Goal: Communication & Community: Answer question/provide support

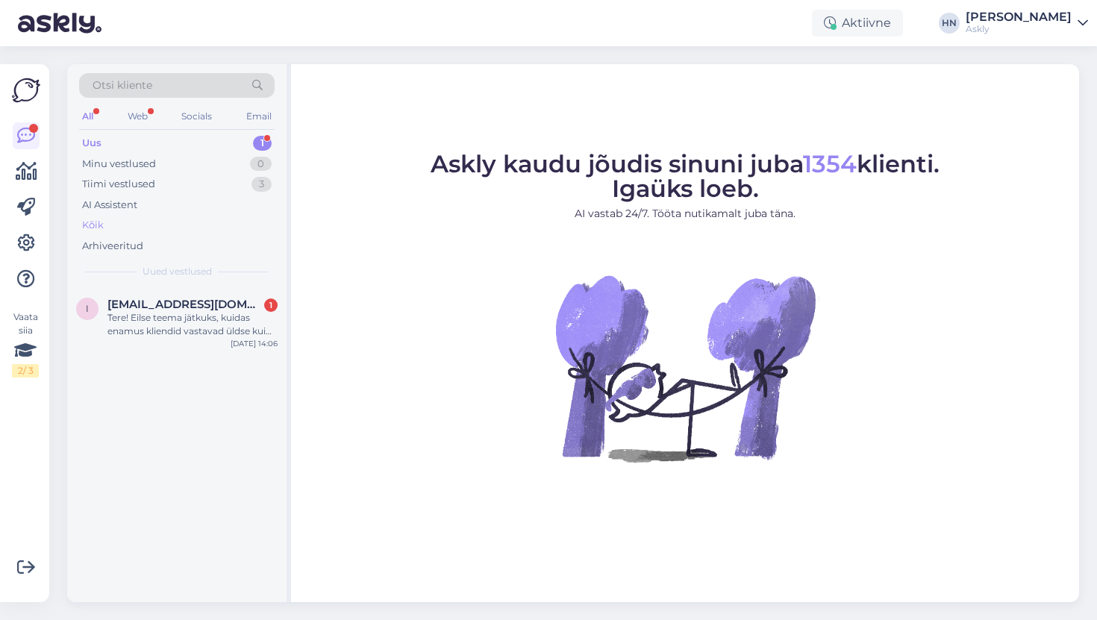
click at [126, 229] on div "Kõik" at bounding box center [177, 225] width 196 height 21
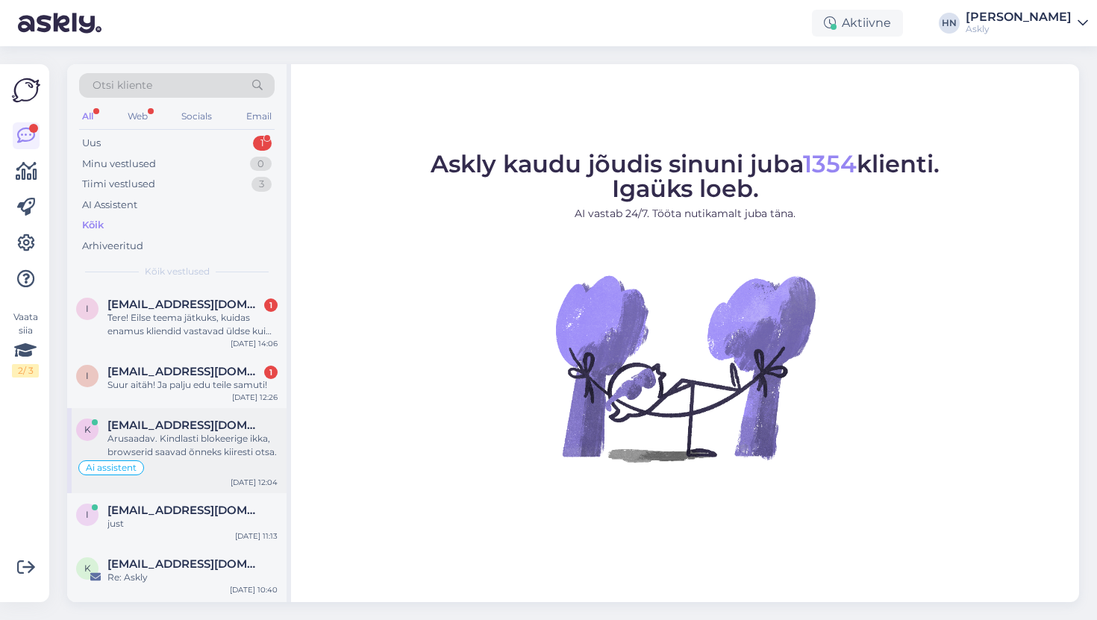
click at [98, 444] on div "k kai@lambertseesti.ee Arusaadav. Kindlasti blokeerige ikka, browserid saavad õ…" at bounding box center [176, 439] width 201 height 40
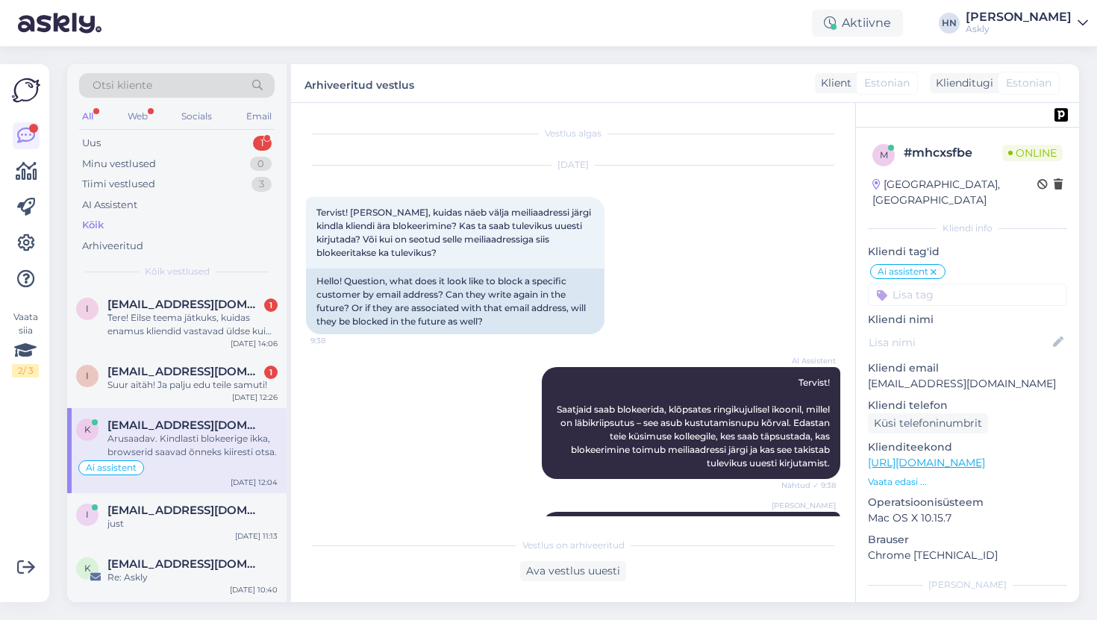
scroll to position [212, 0]
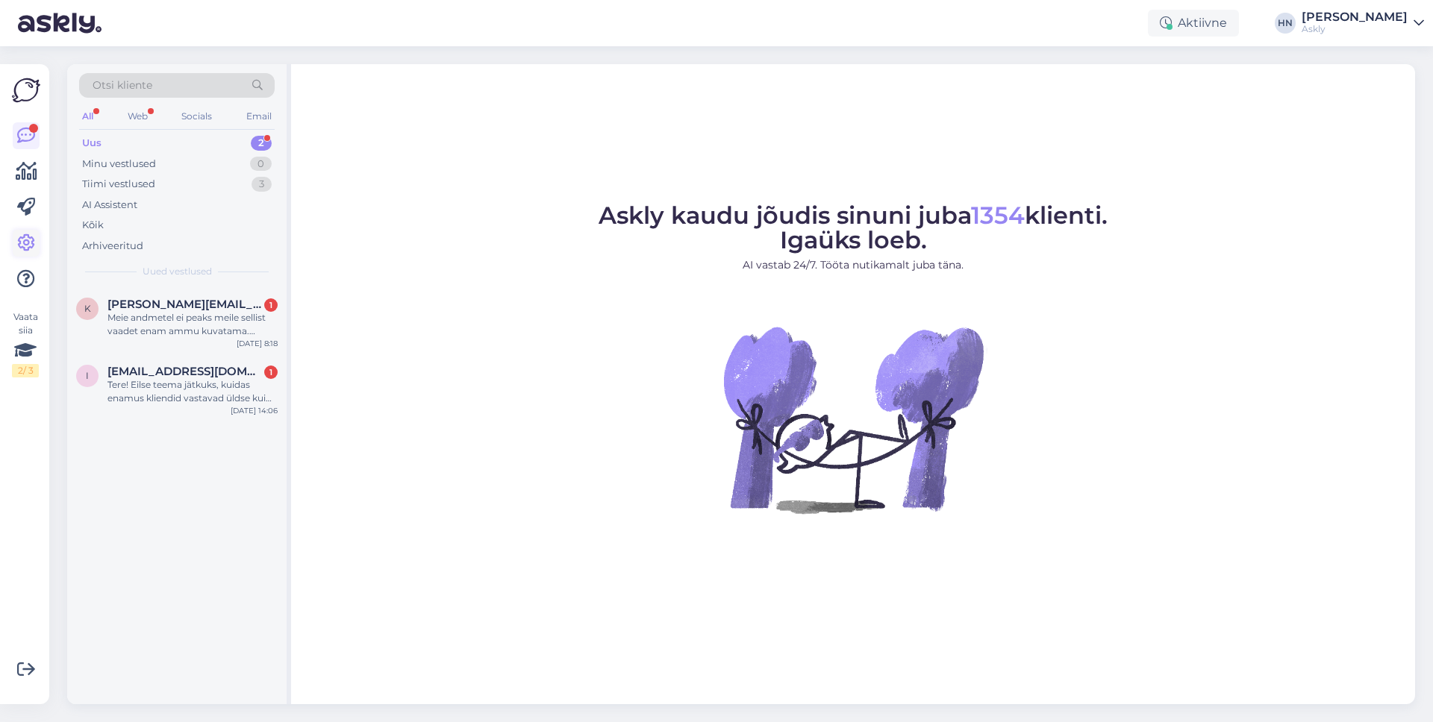
click at [22, 237] on icon at bounding box center [26, 243] width 18 height 18
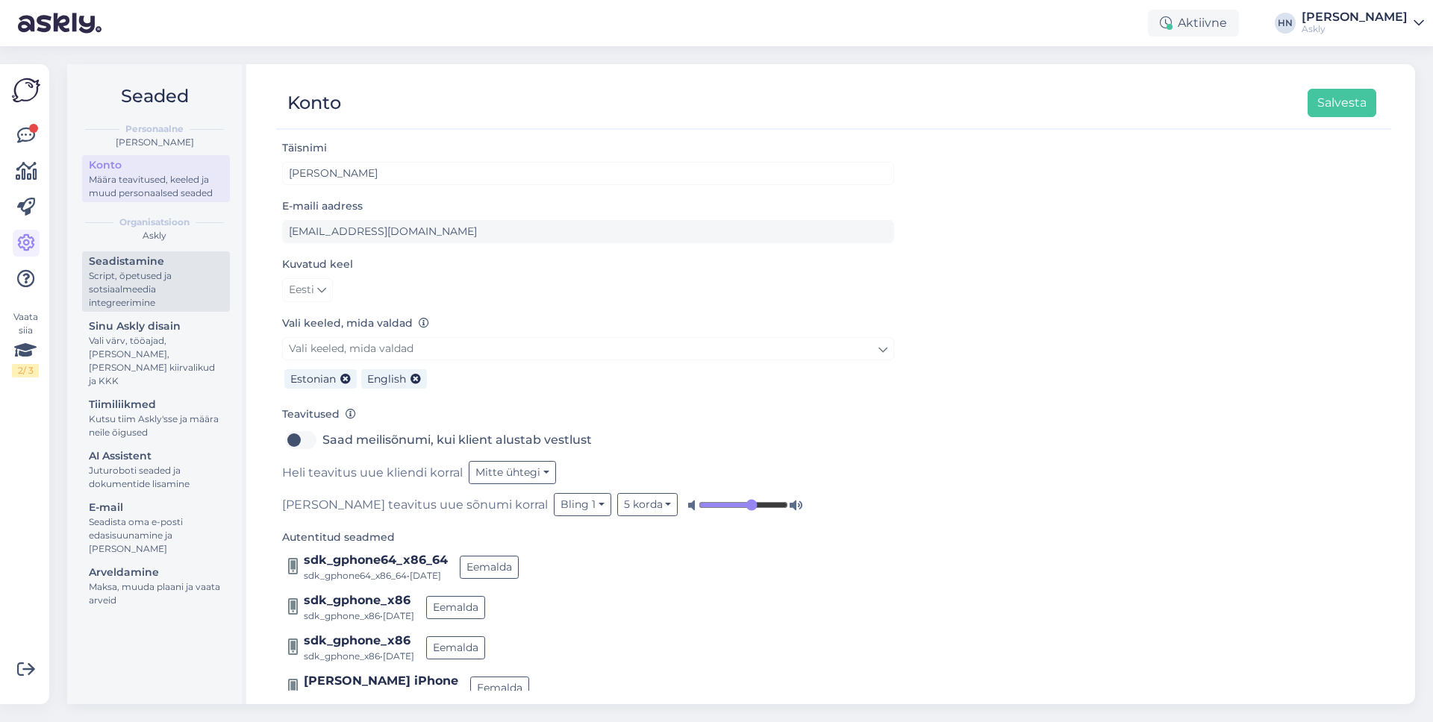
click at [131, 303] on div "Script, õpetused ja sotsiaalmeedia integreerimine" at bounding box center [156, 289] width 134 height 40
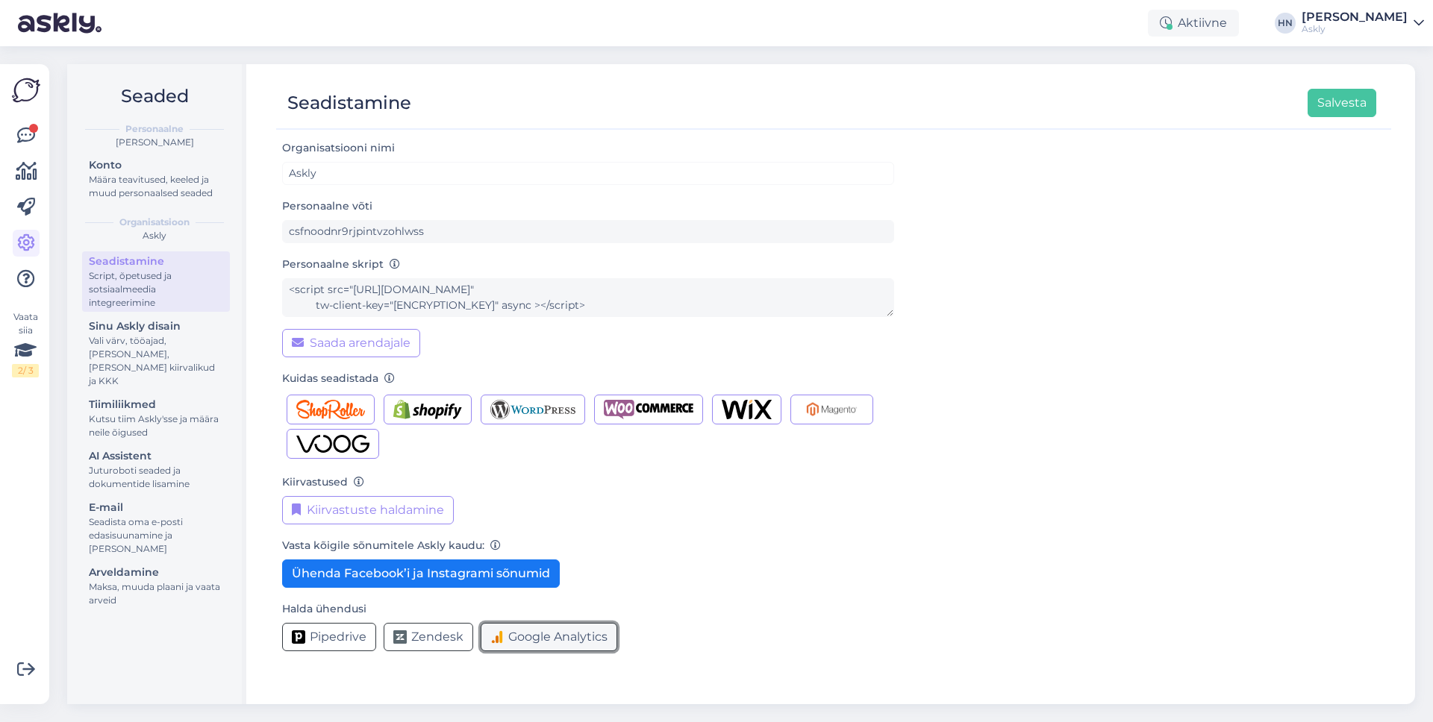
click at [527, 625] on button "Google Analytics" at bounding box center [549, 637] width 137 height 28
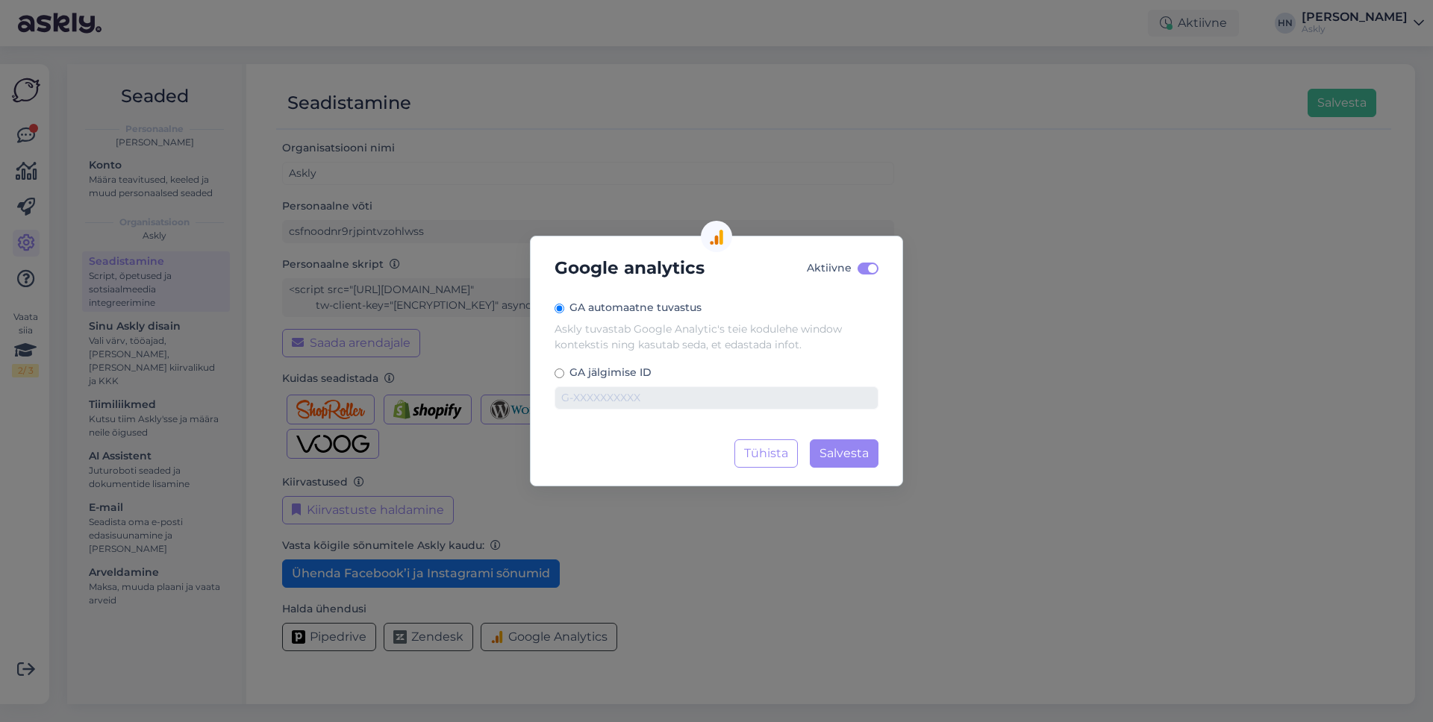
click at [625, 569] on div "Google analytics Aktiivne [GEOGRAPHIC_DATA] automaatne tuvastus Askly tuvastab …" at bounding box center [716, 361] width 1433 height 722
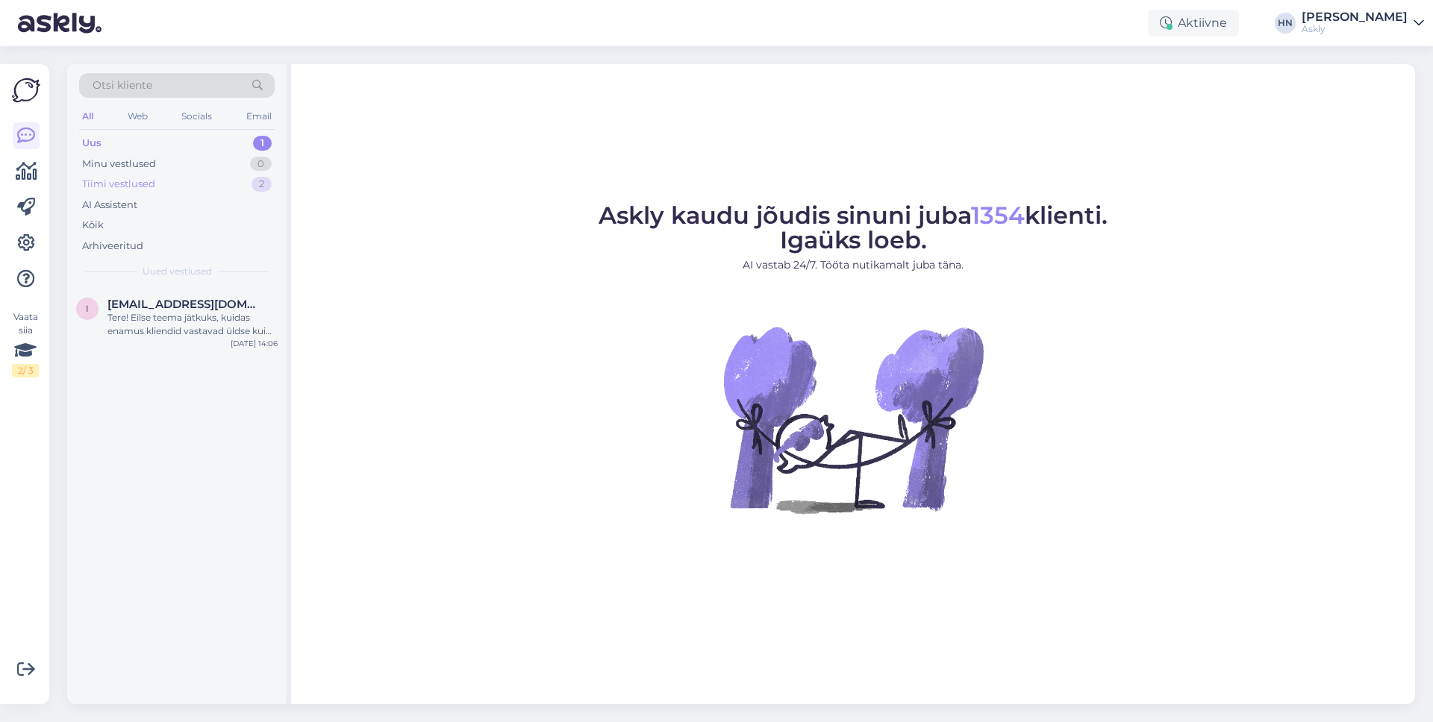
click at [131, 175] on div "Tiimi vestlused 2" at bounding box center [177, 184] width 196 height 21
click at [112, 299] on span "[EMAIL_ADDRESS][DOMAIN_NAME]" at bounding box center [184, 304] width 155 height 13
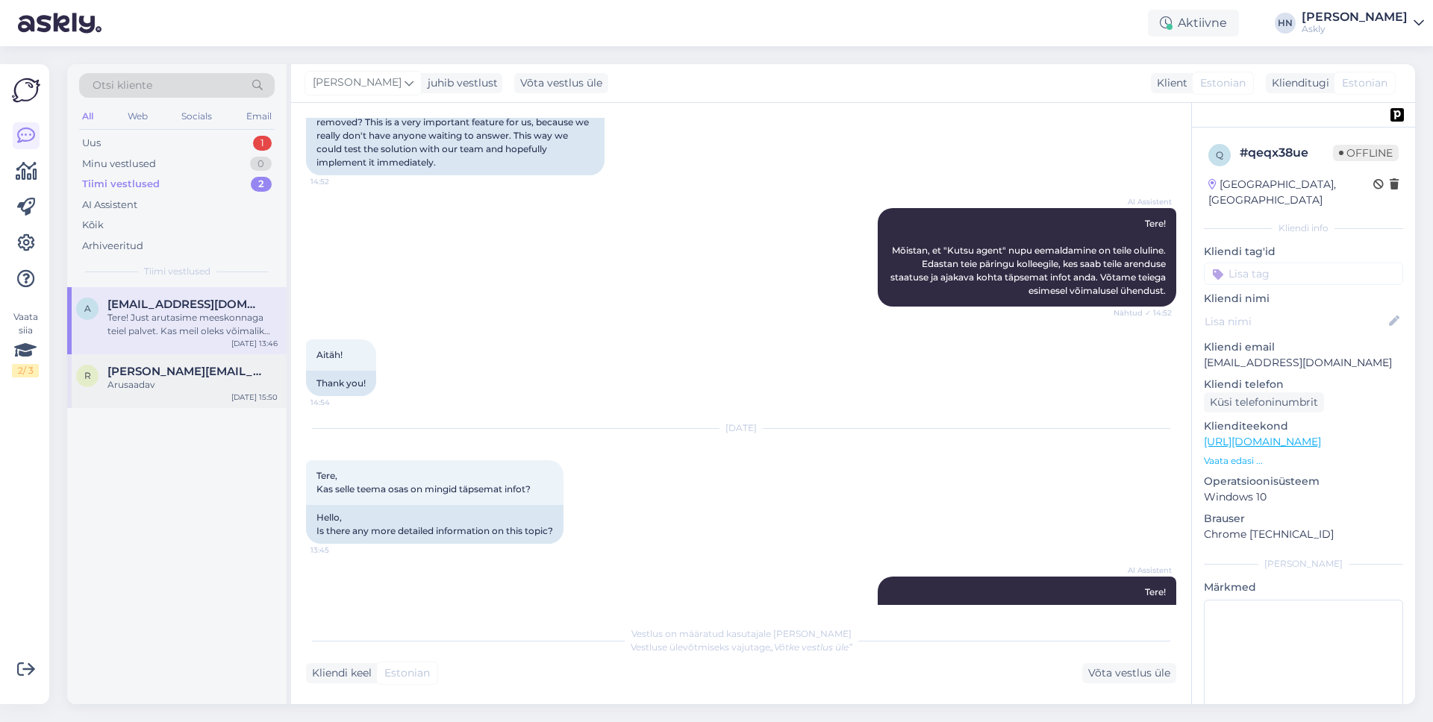
click at [120, 356] on div "r reene@tupsunupsu.ee Arusaadav Sep 28 15:50" at bounding box center [176, 381] width 219 height 54
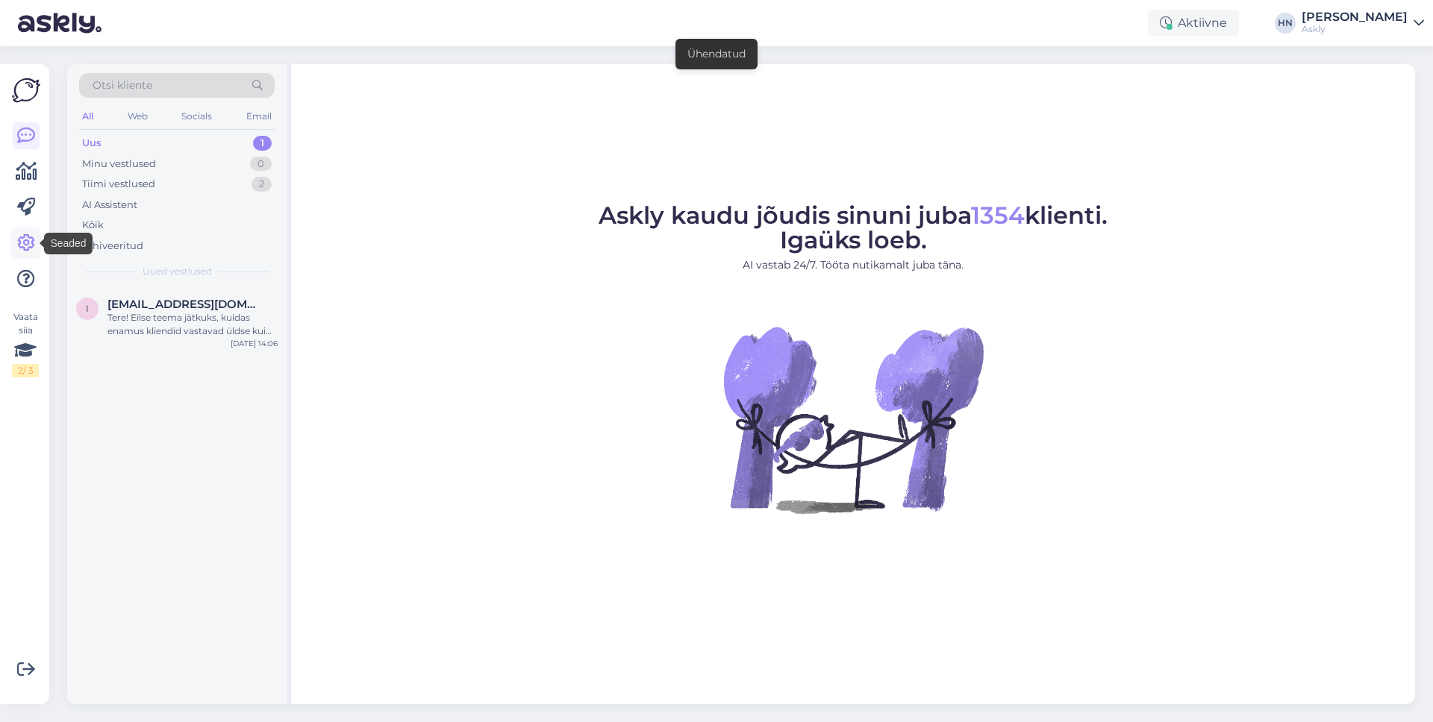
click at [22, 249] on icon at bounding box center [26, 243] width 18 height 18
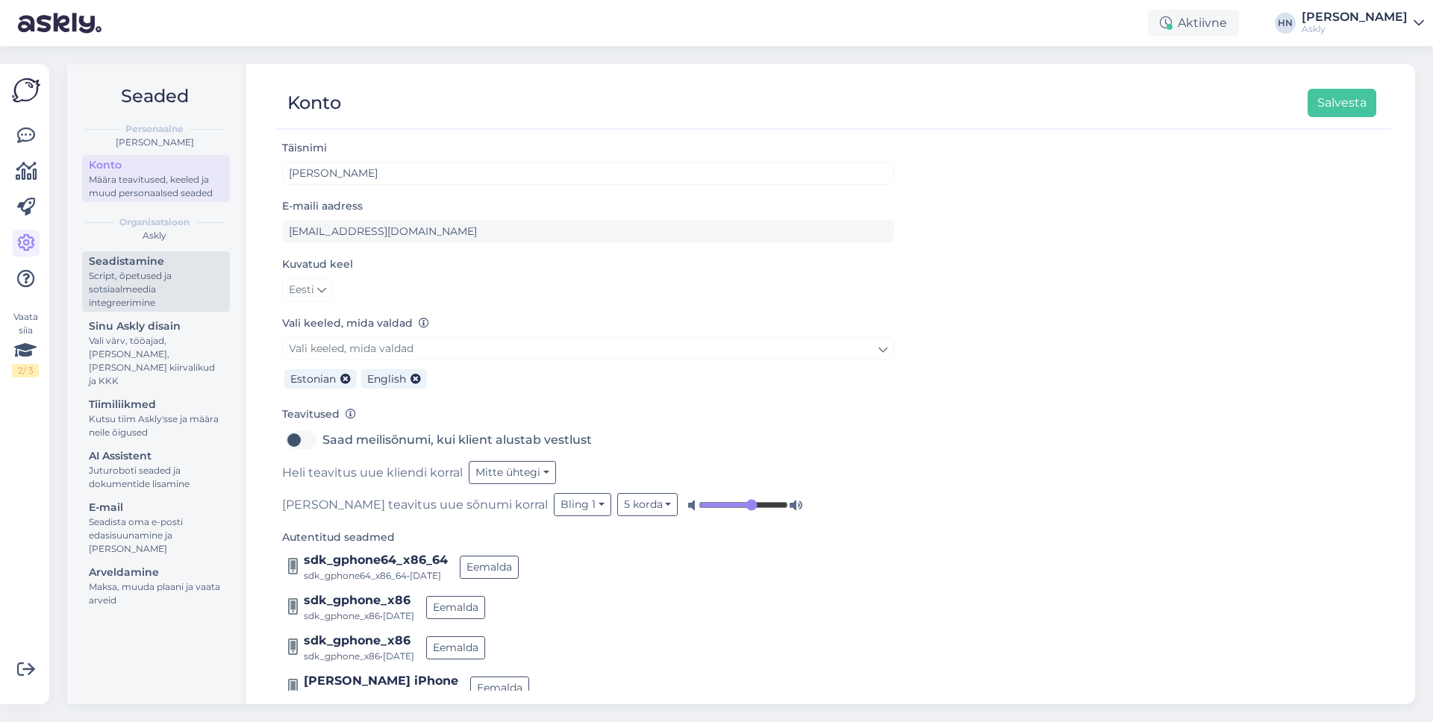
click at [134, 283] on div "Script, õpetused ja sotsiaalmeedia integreerimine" at bounding box center [156, 289] width 134 height 40
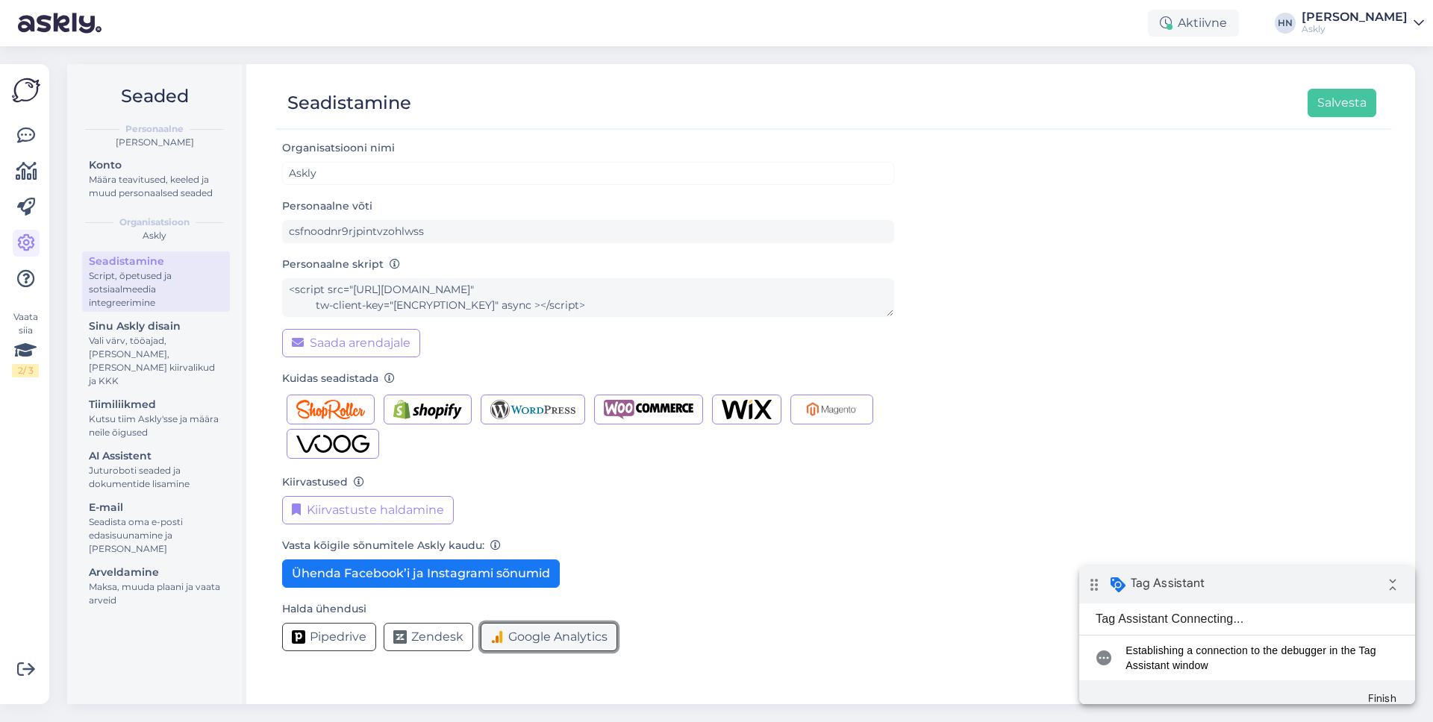
click at [590, 645] on span "Google Analytics" at bounding box center [557, 637] width 99 height 18
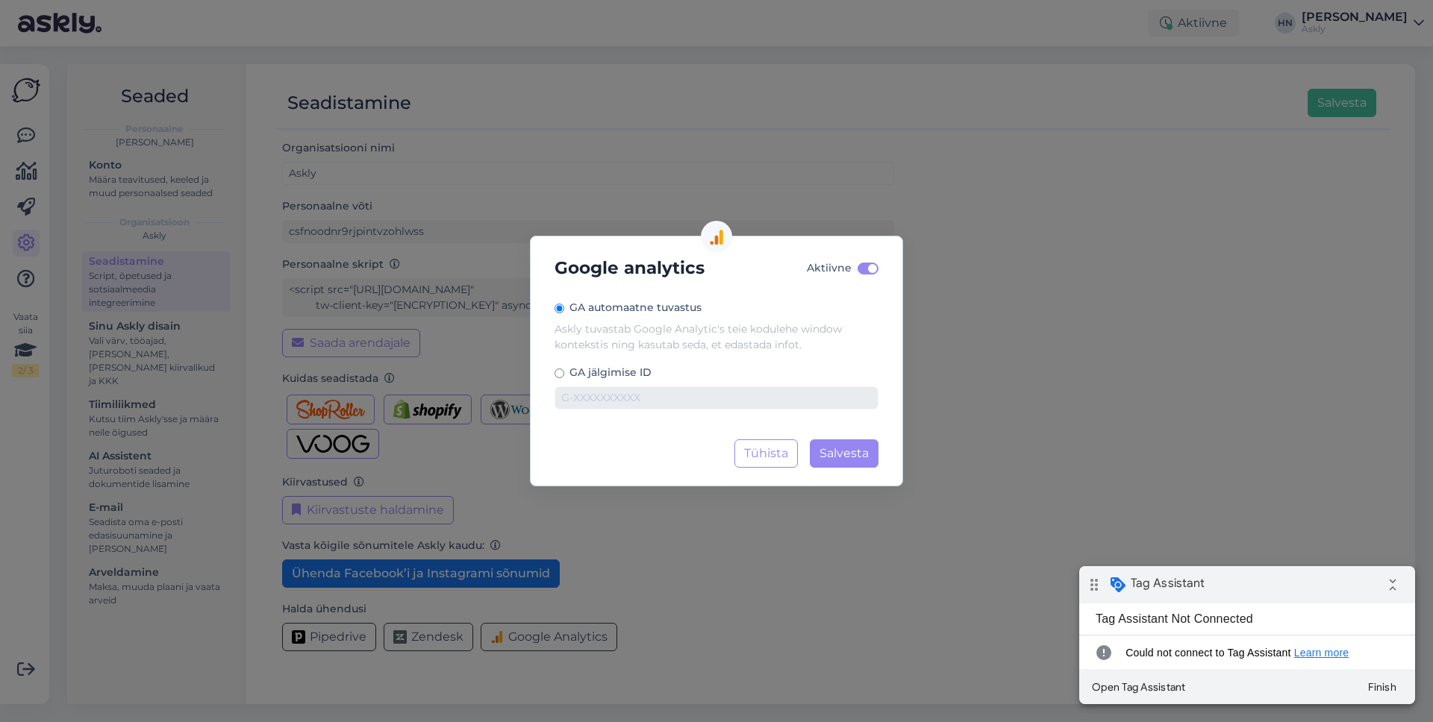
click at [436, 98] on div "Google analytics Aktiivne GA automaatne tuvastus Askly tuvastab Google Analytic…" at bounding box center [716, 361] width 1433 height 722
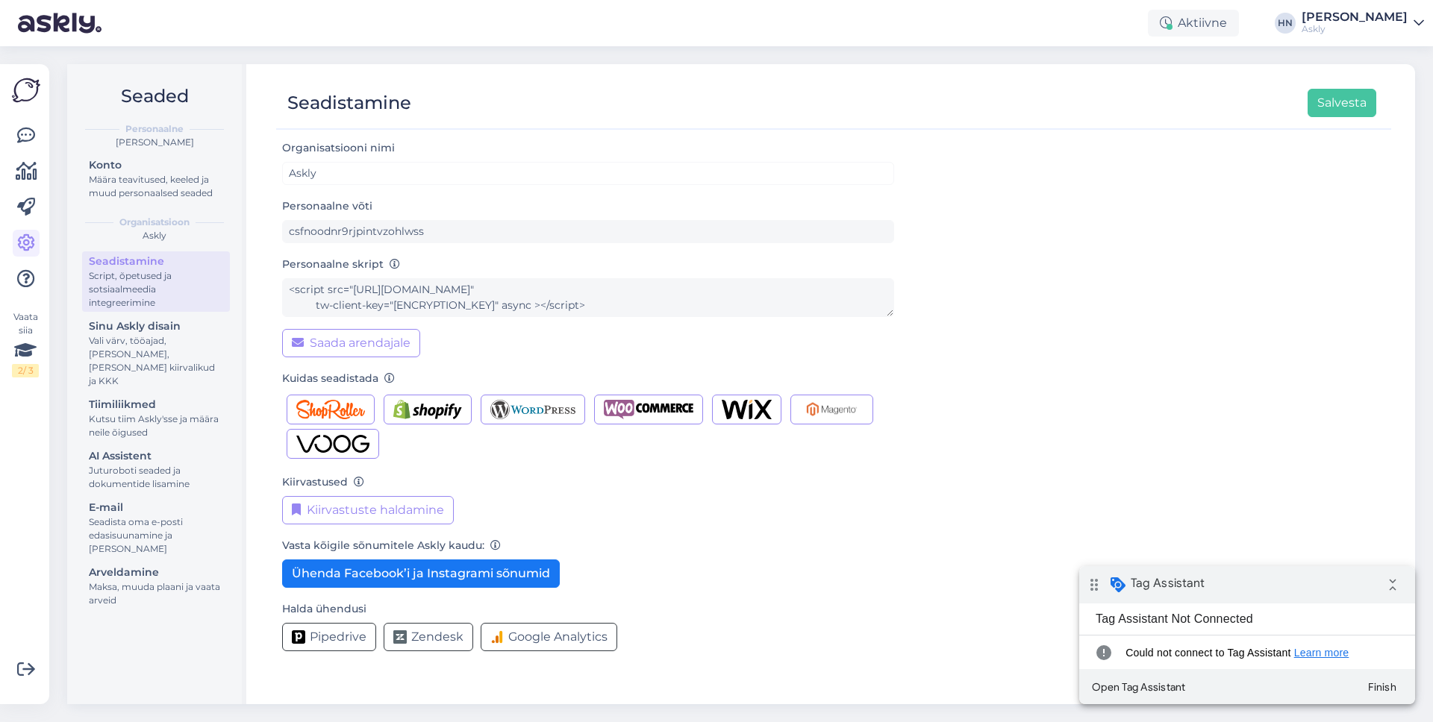
click at [12, 129] on div "Vaata siia 2 / 3" at bounding box center [26, 384] width 28 height 616
click at [17, 128] on icon at bounding box center [26, 136] width 18 height 18
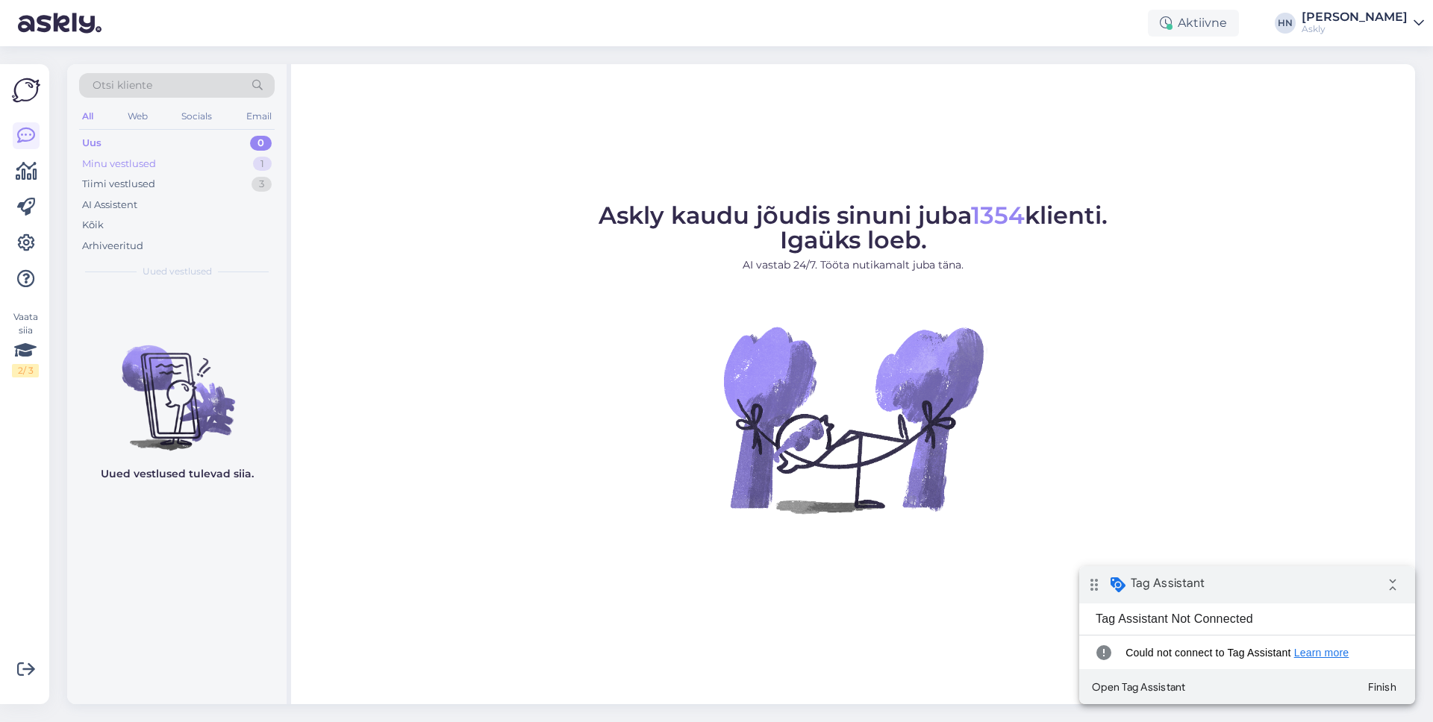
click at [128, 172] on div "Minu vestlused 1" at bounding box center [177, 164] width 196 height 21
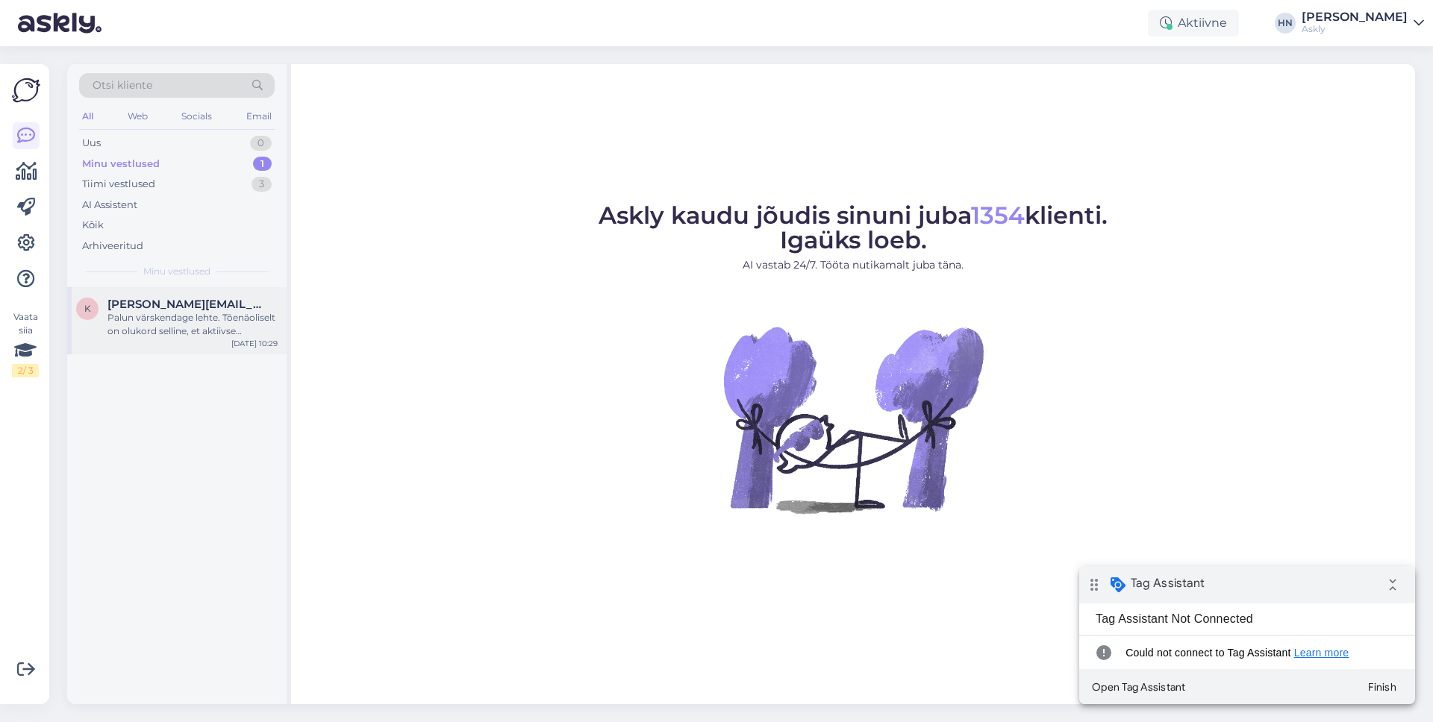
click at [146, 299] on span "[PERSON_NAME][EMAIL_ADDRESS][PERSON_NAME][DOMAIN_NAME]" at bounding box center [184, 304] width 155 height 13
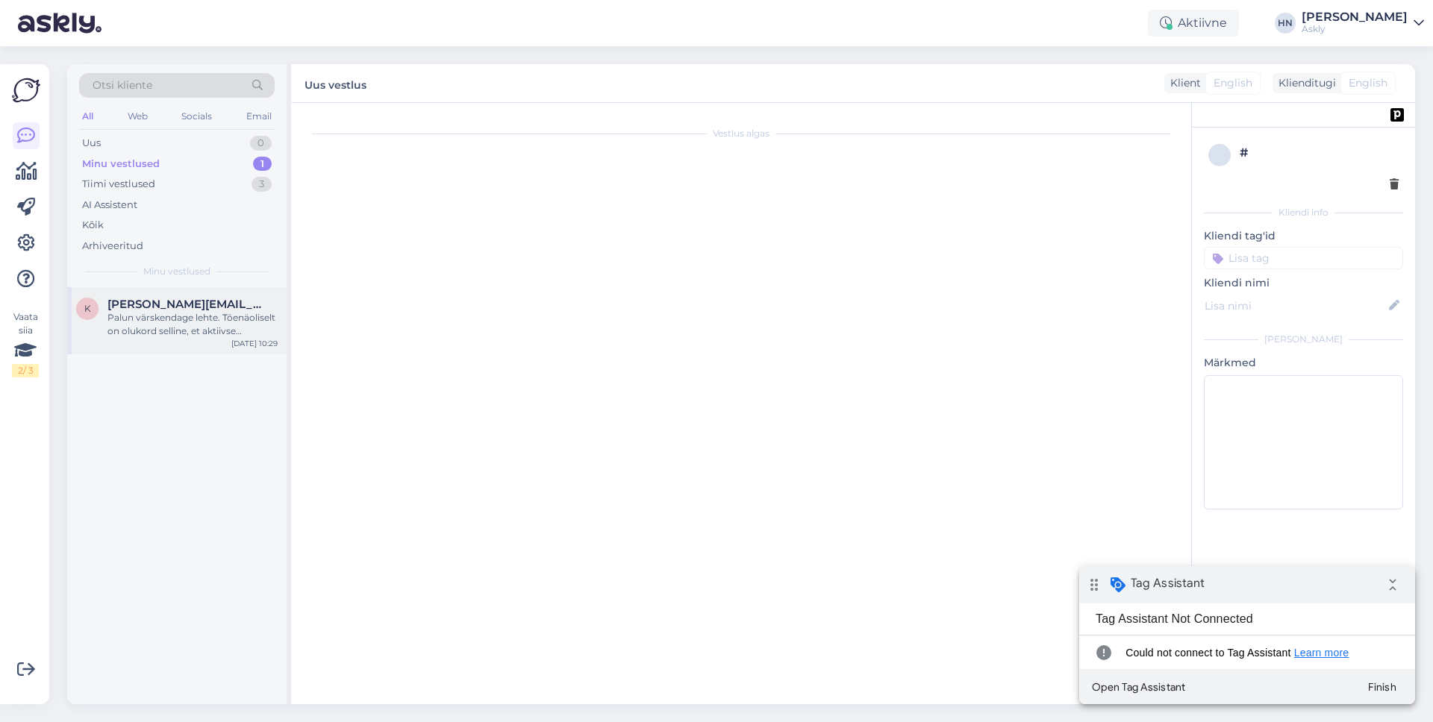
scroll to position [4728, 0]
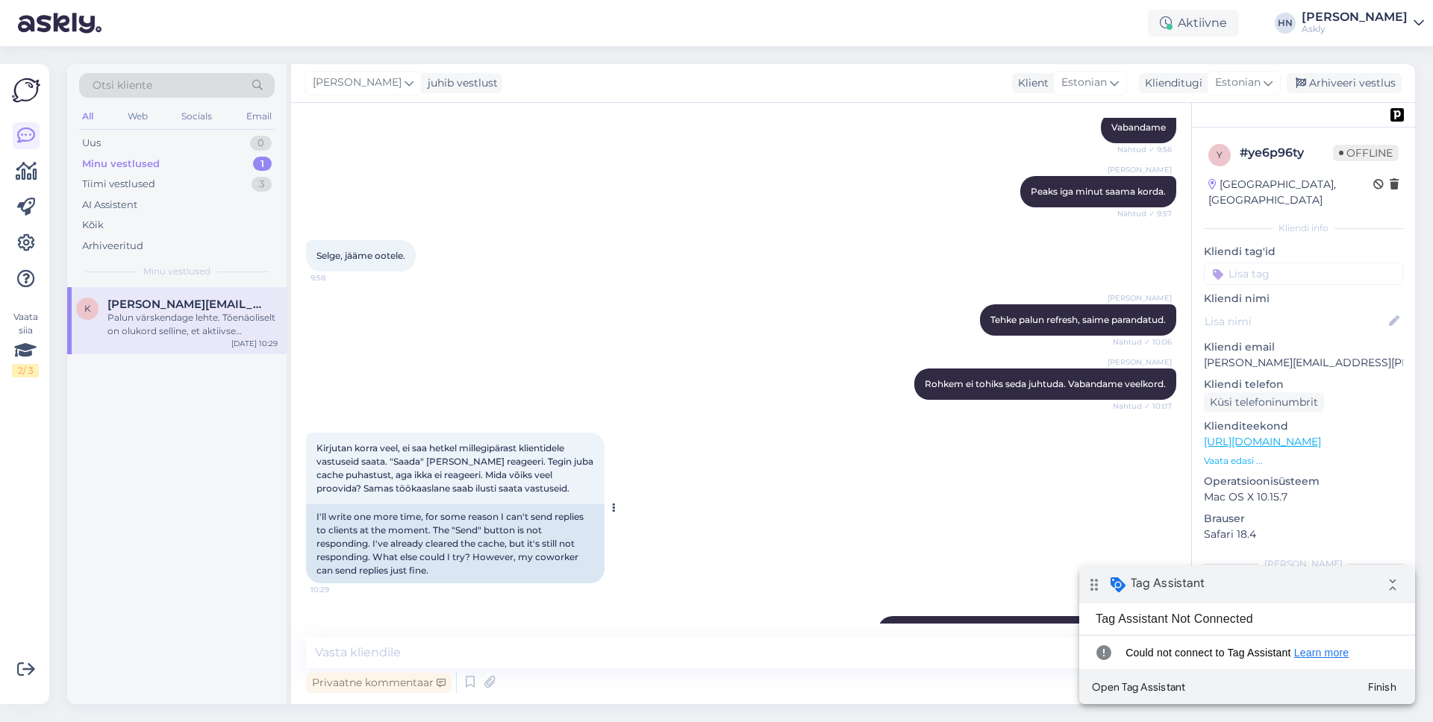
click at [456, 443] on span "Kirjutan korra veel, ei saa hetkel millegipärast klientidele vastuseid saata. "…" at bounding box center [455, 468] width 279 height 51
click at [1375, 685] on button "Finish" at bounding box center [1382, 687] width 54 height 27
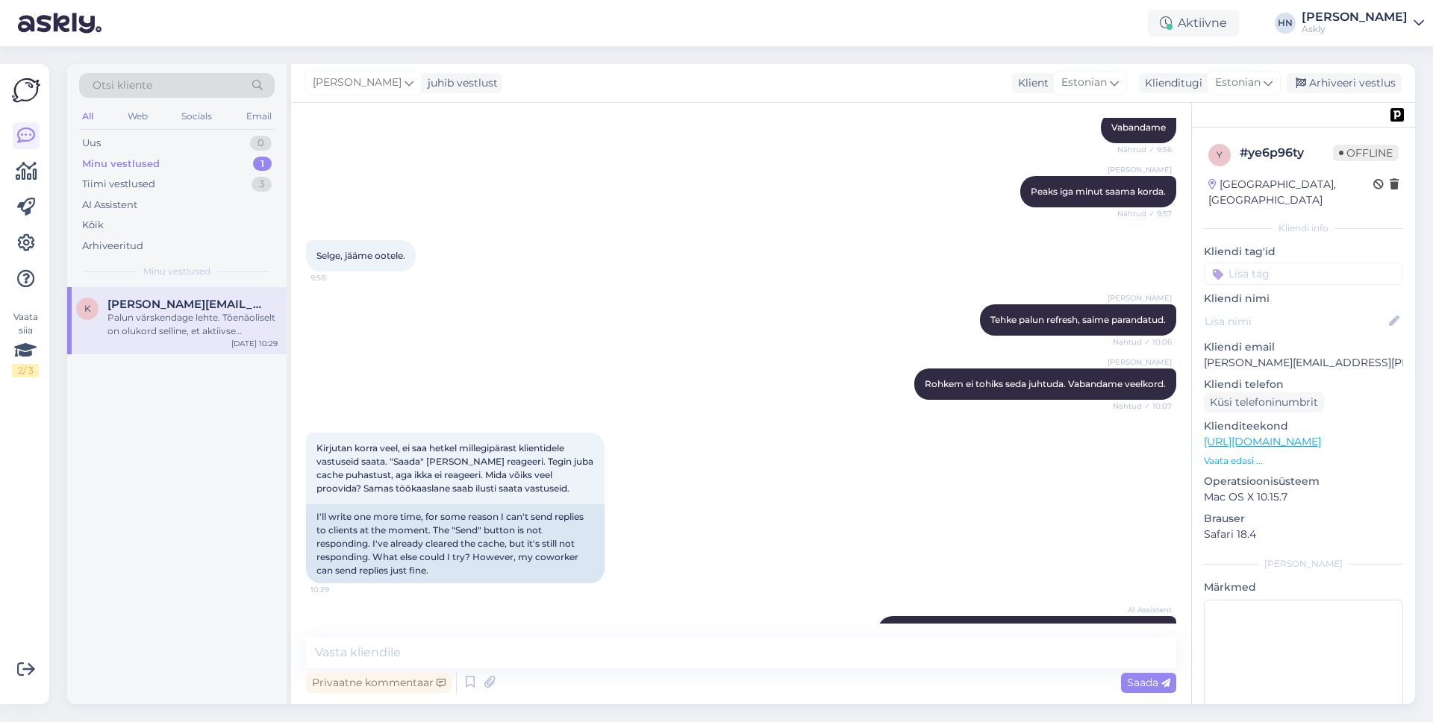
click at [759, 53] on div "Otsi kliente All Web Socials Email Uus 0 Minu vestlused 1 Tiimi vestlused 3 AI …" at bounding box center [745, 384] width 1375 height 676
click at [875, 648] on textarea at bounding box center [741, 652] width 870 height 31
type textarea "uurime täpsemalt."
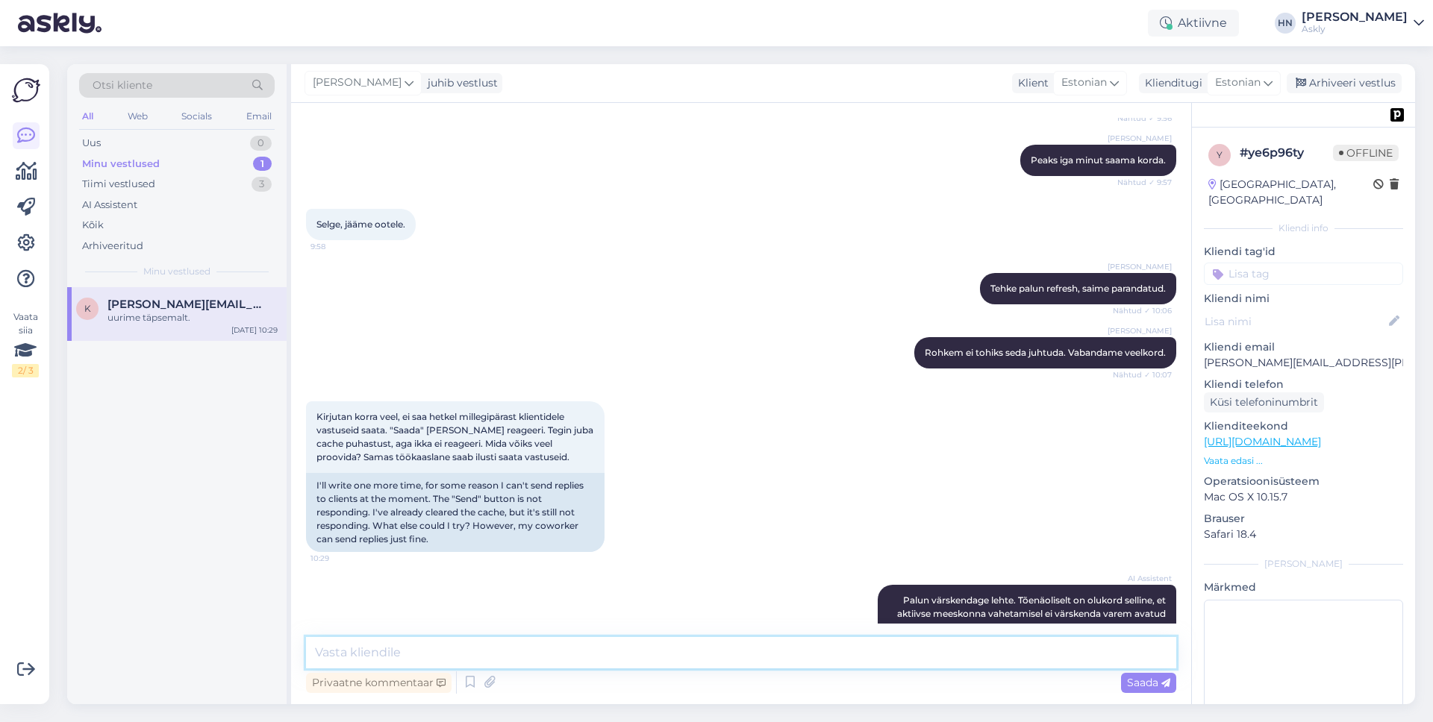
scroll to position [4793, 0]
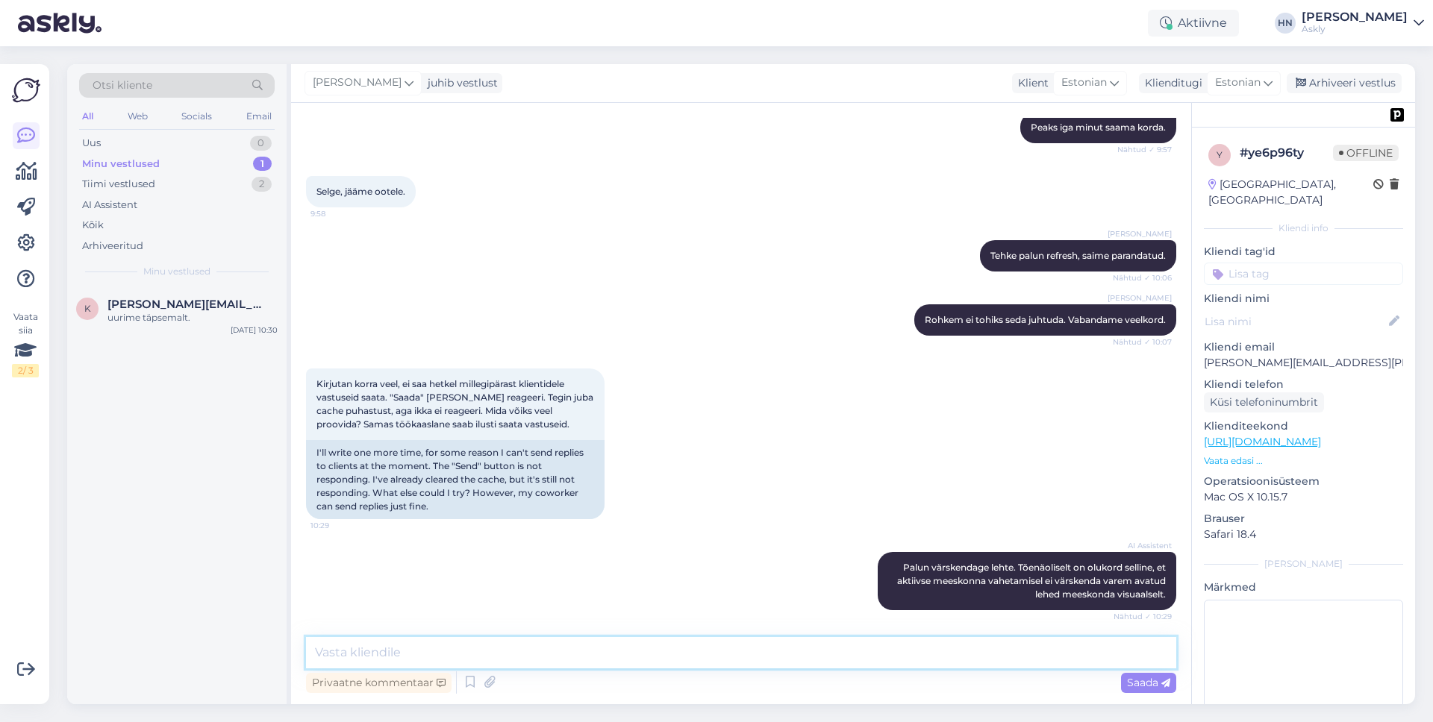
click at [675, 404] on div "Kirjutan korra veel, ei saa hetkel millegipärast klientidele vastuseid saata. "…" at bounding box center [741, 444] width 870 height 184
click at [849, 371] on div "Kirjutan korra veel, ei saa hetkel millegipärast klientidele vastuseid saata. "…" at bounding box center [741, 444] width 870 height 184
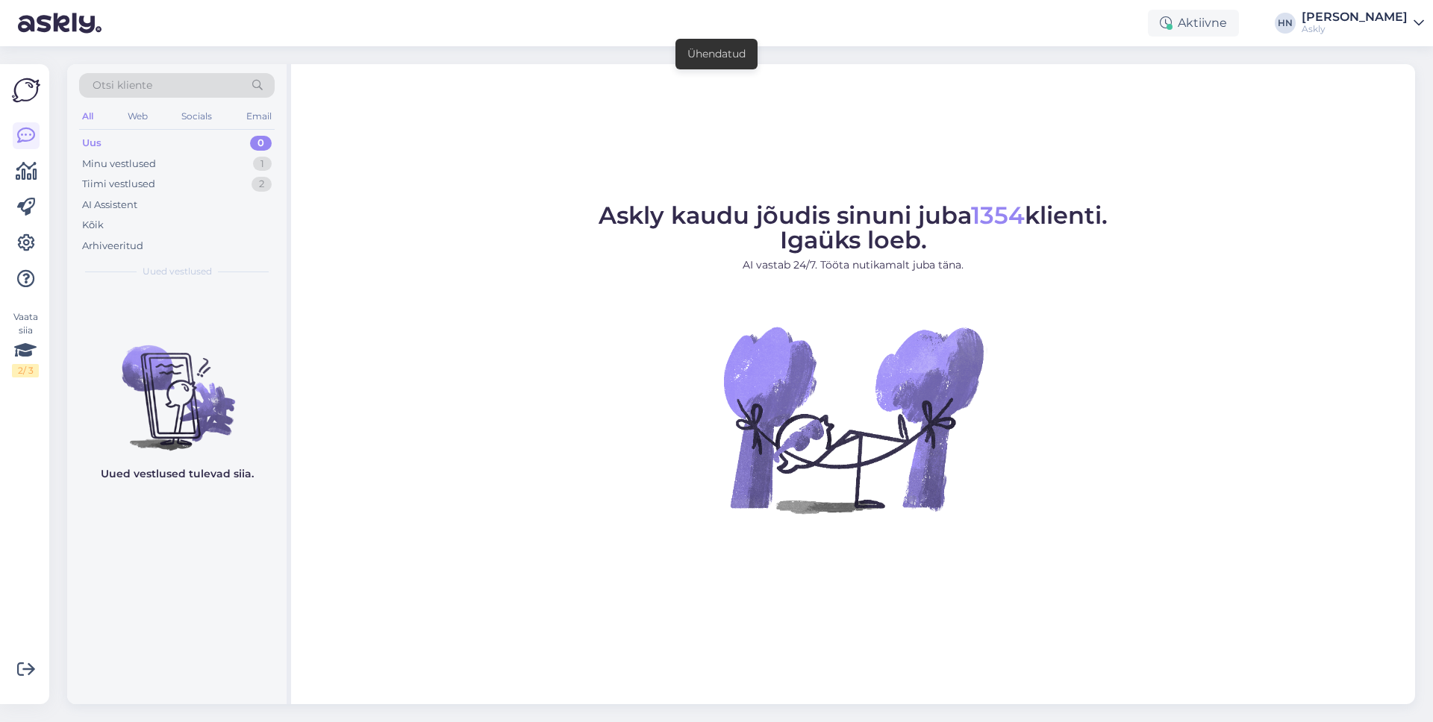
click at [248, 149] on div "Uus 0" at bounding box center [177, 143] width 196 height 21
click at [241, 165] on div "Minu vestlused 1" at bounding box center [177, 164] width 196 height 21
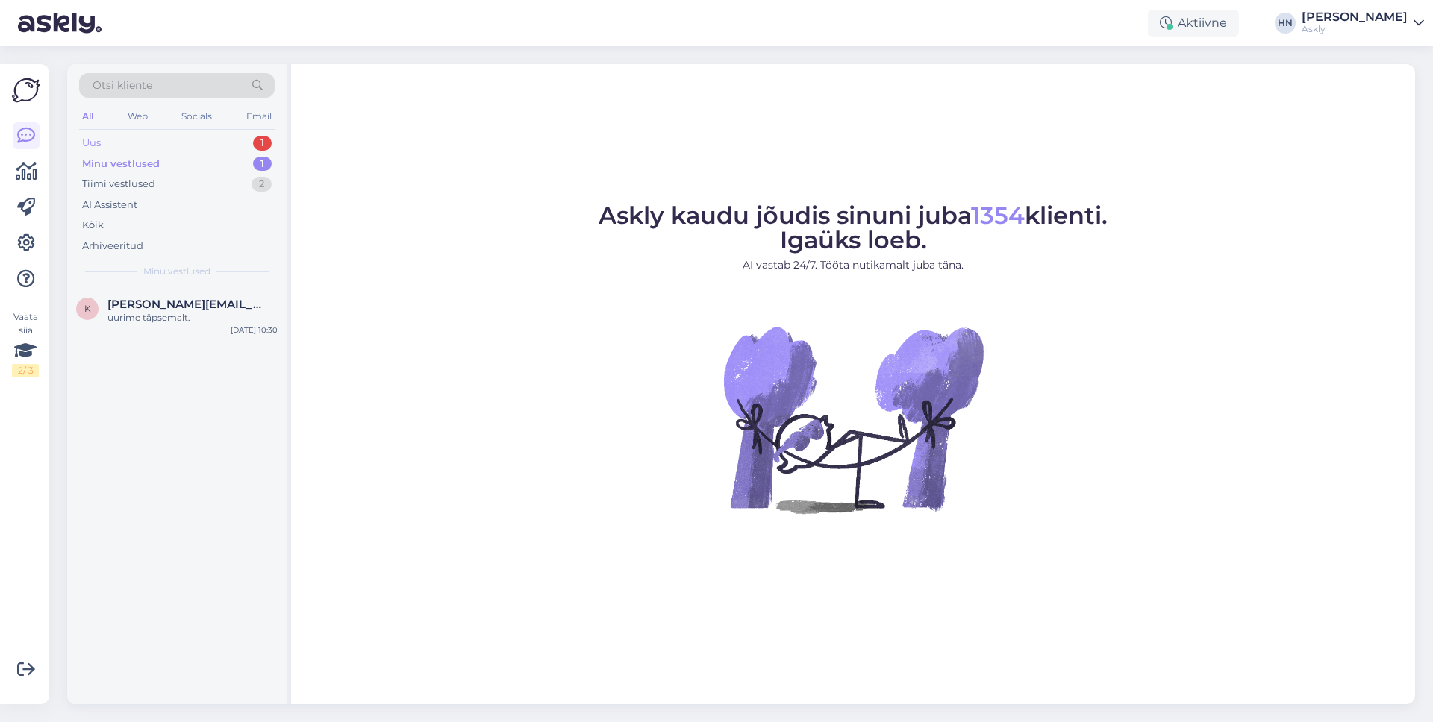
click at [210, 141] on div "Uus 1" at bounding box center [177, 143] width 196 height 21
click at [143, 303] on span "[EMAIL_ADDRESS][DOMAIN_NAME]" at bounding box center [184, 304] width 155 height 13
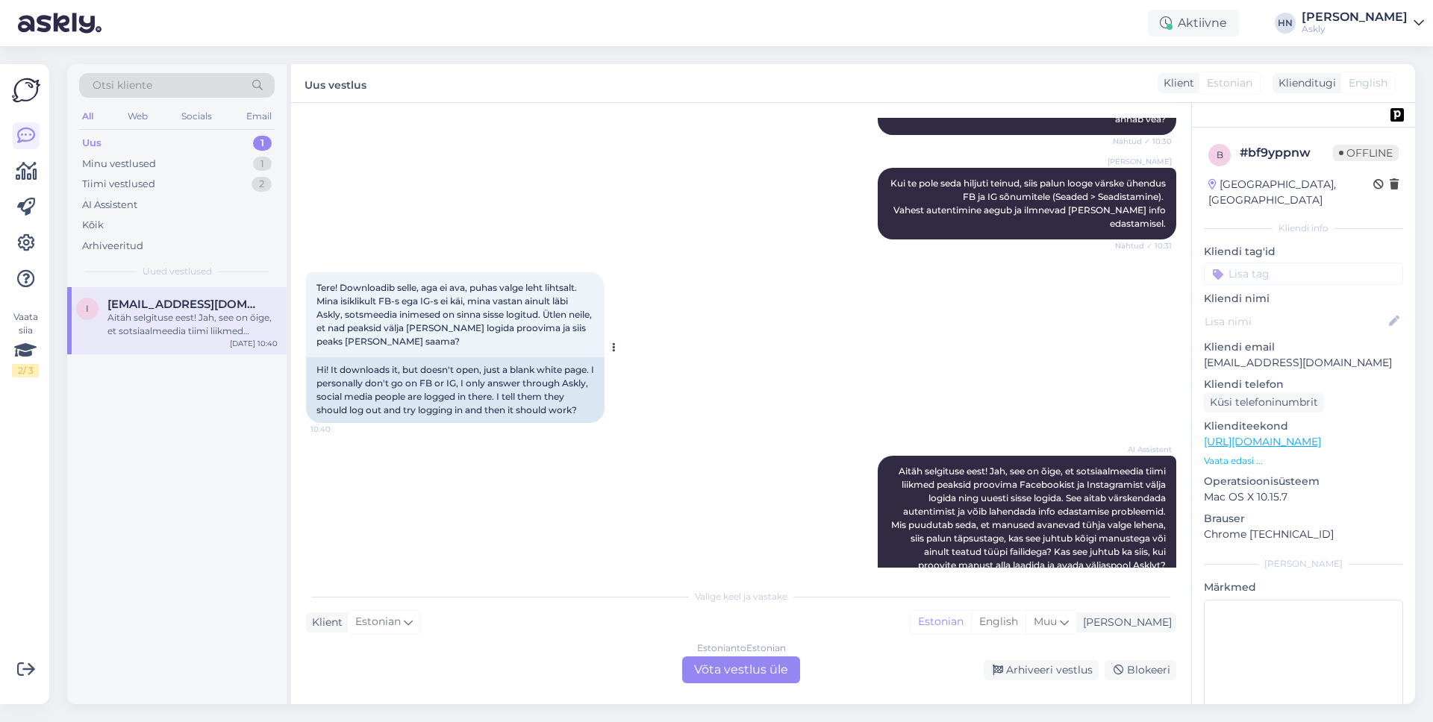
scroll to position [2857, 0]
click at [387, 281] on div "Tere! Downloadib selle, aga ei ava, puhas valge leht lihtsalt. Mina isiklikult …" at bounding box center [455, 315] width 299 height 85
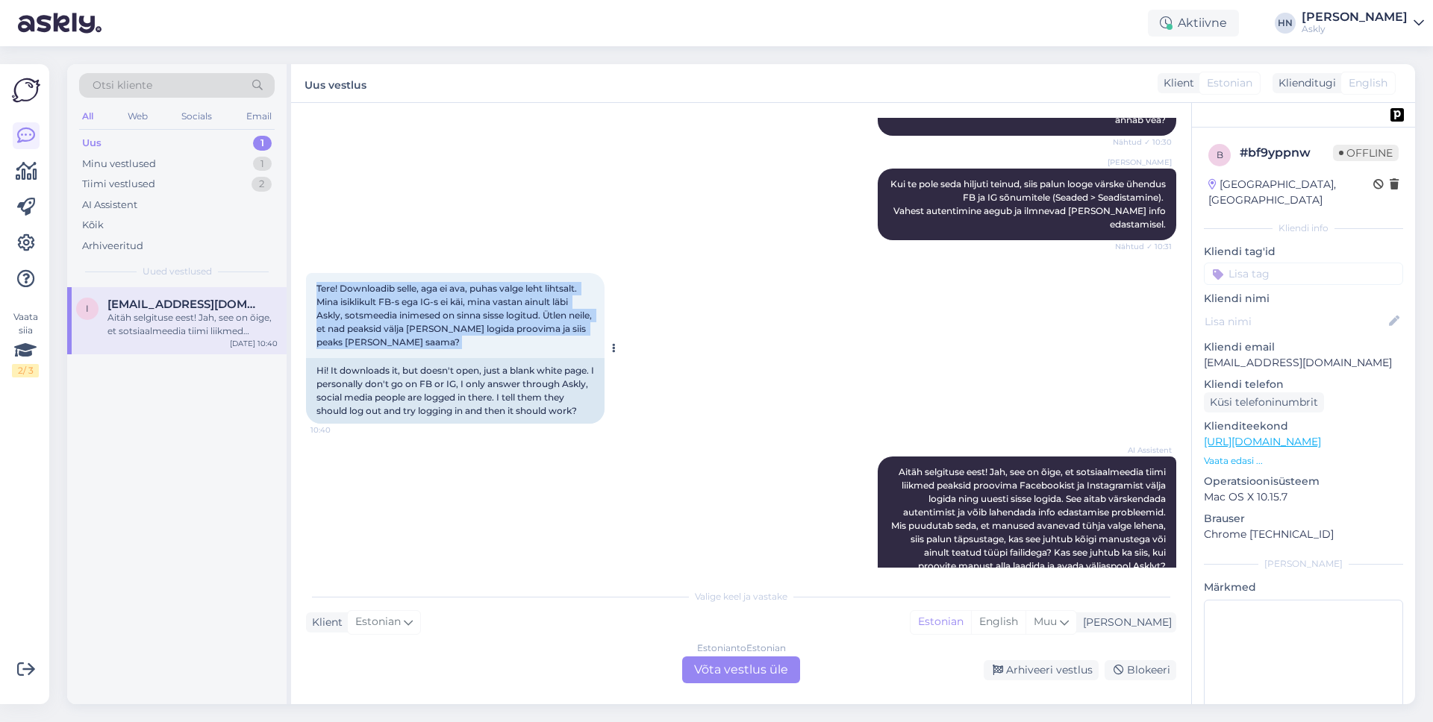
click at [387, 281] on div "Tere! Downloadib selle, aga ei ava, puhas valge leht lihtsalt. Mina isiklikult …" at bounding box center [455, 315] width 299 height 85
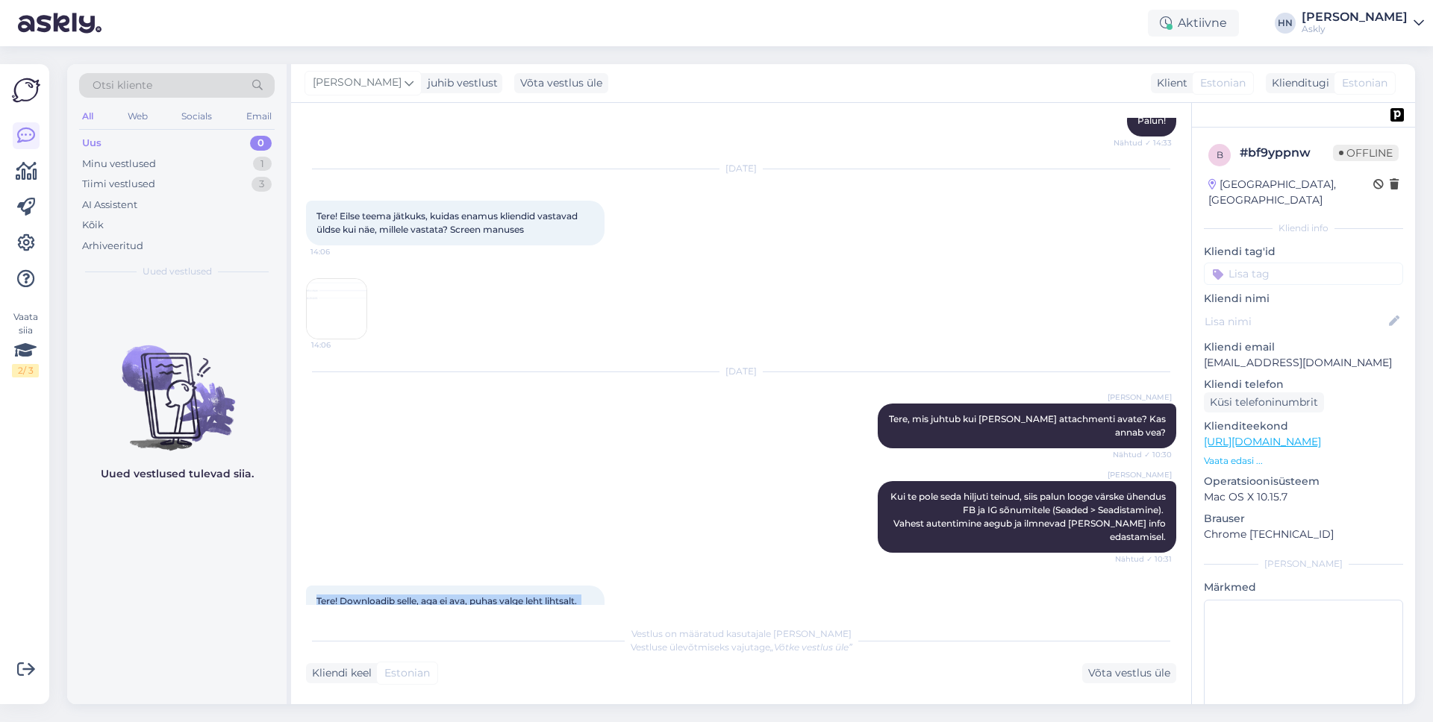
scroll to position [2525, 0]
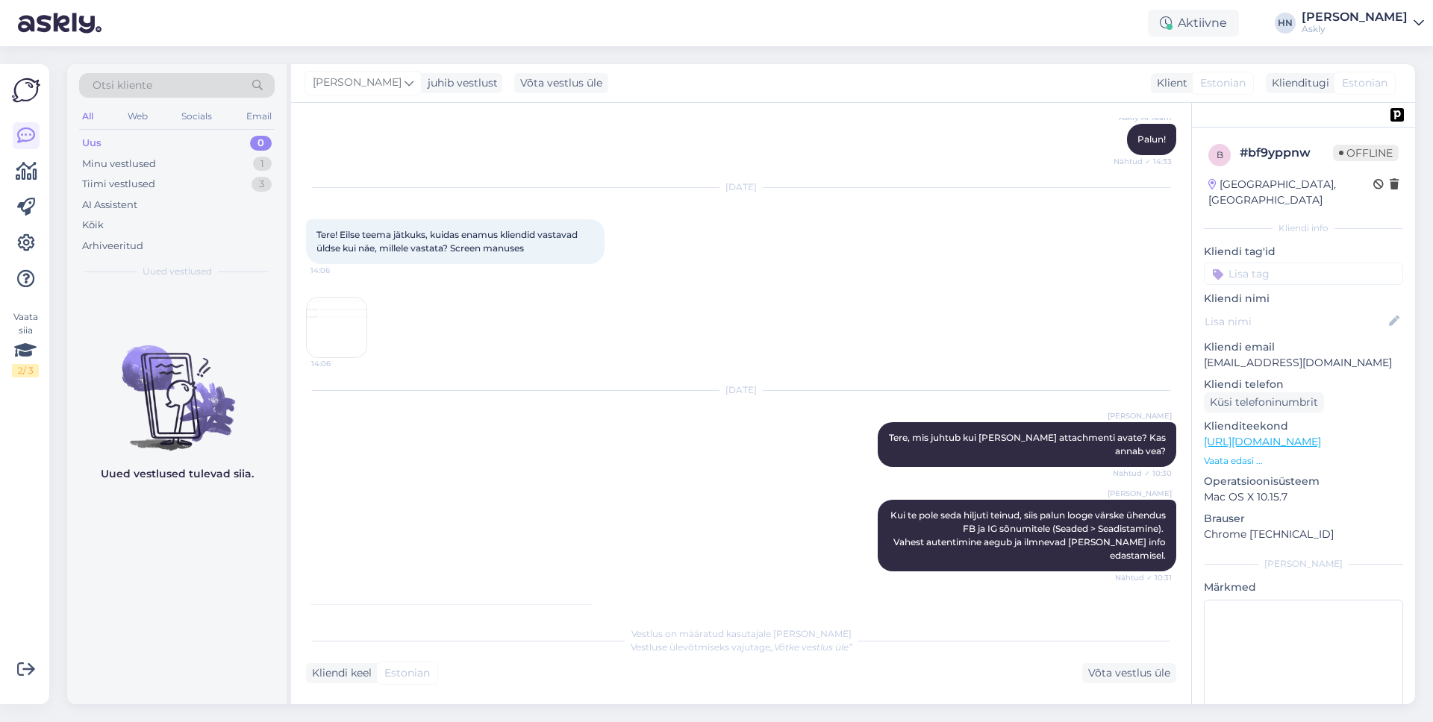
click at [358, 317] on img at bounding box center [337, 328] width 60 height 60
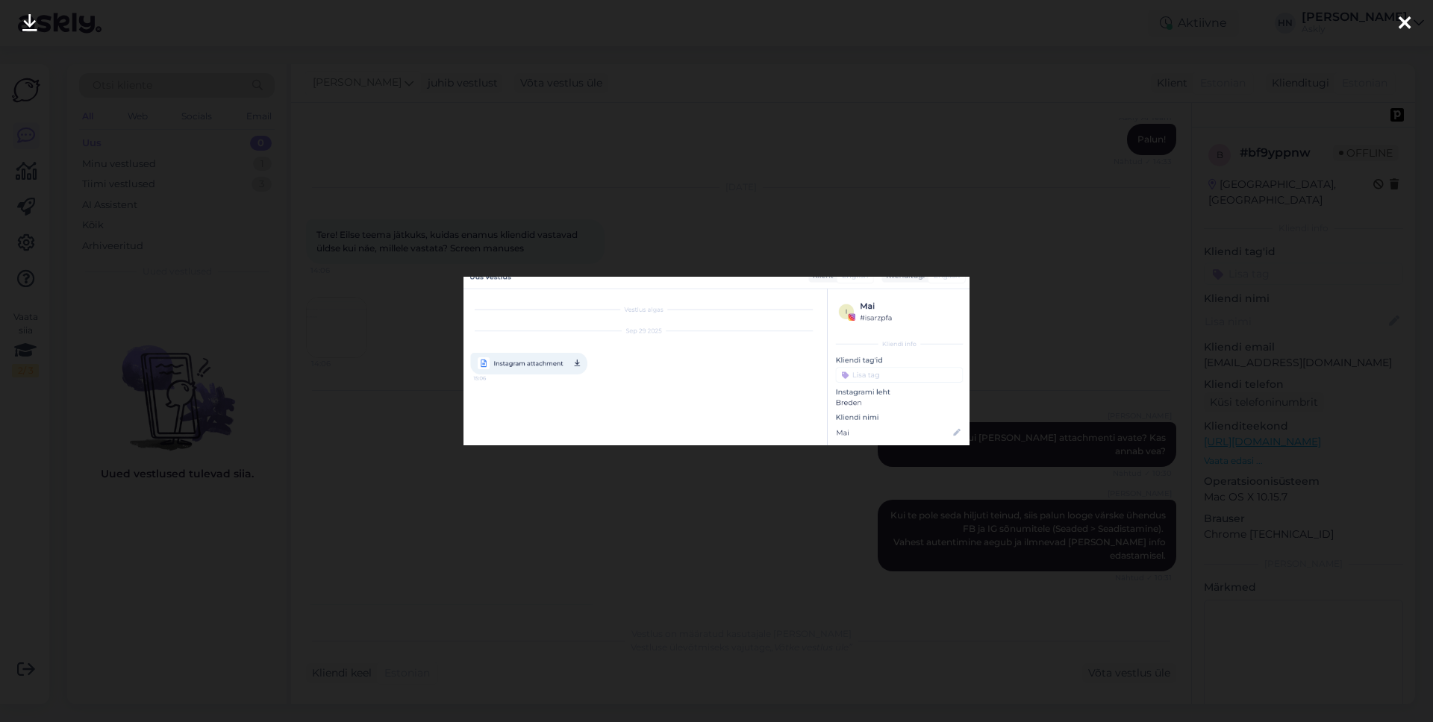
click at [358, 316] on div at bounding box center [716, 361] width 1433 height 722
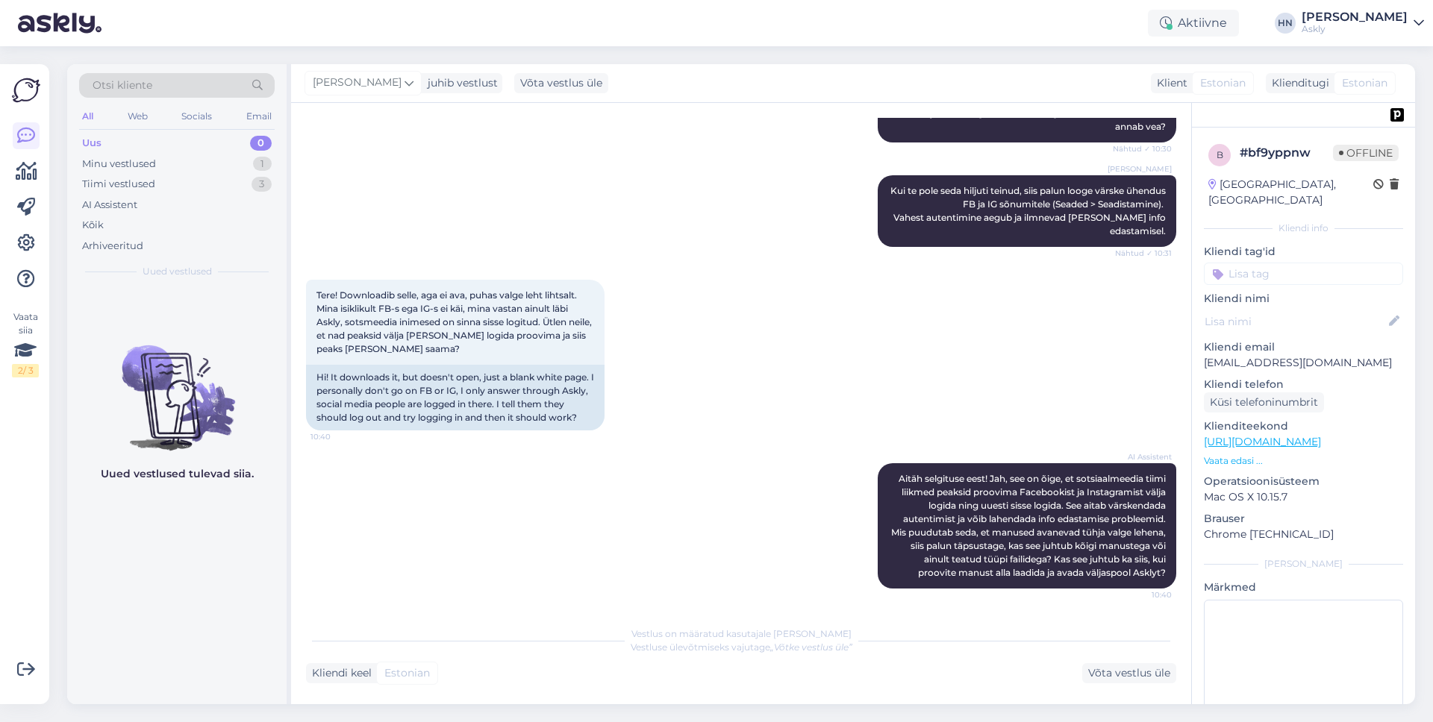
scroll to position [2914, 0]
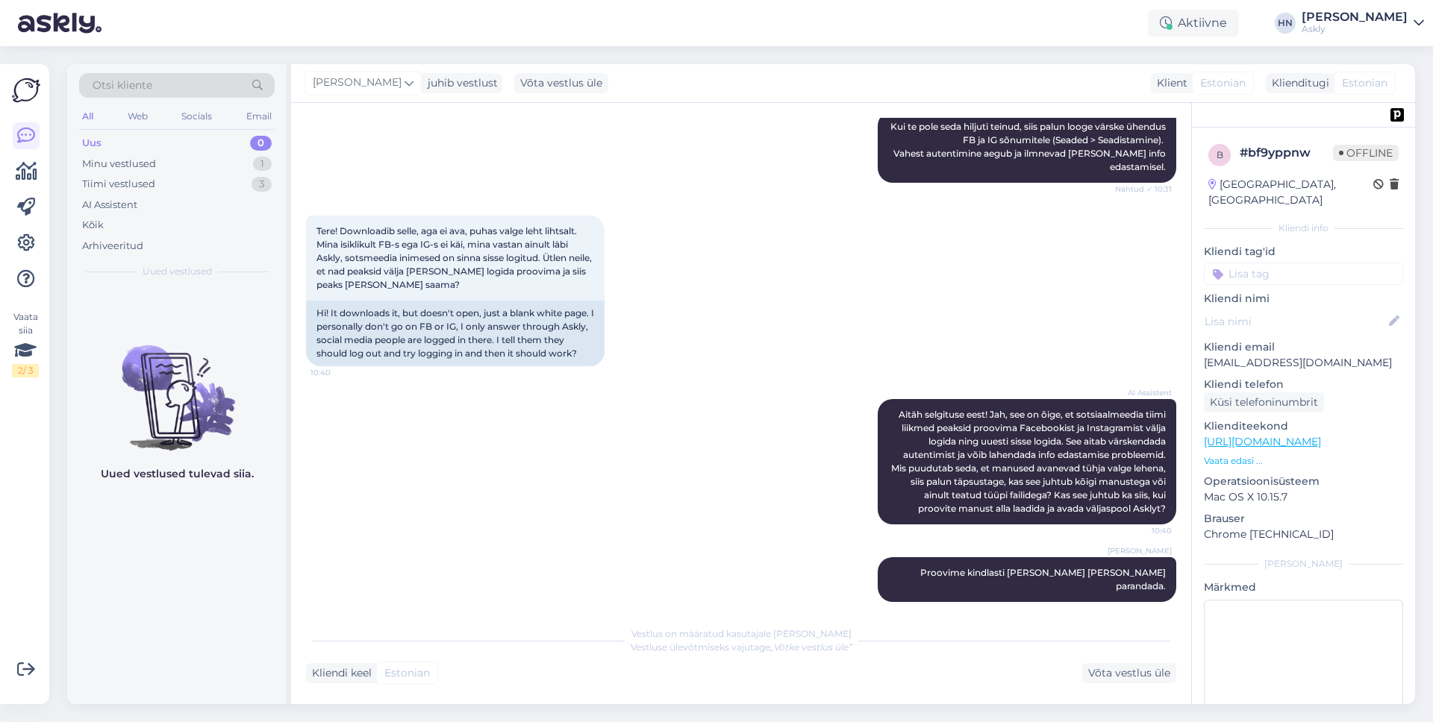
click at [1002, 364] on div "Tere! Downloadib selle, aga ei ava, puhas valge leht lihtsalt. Mina isiklikult …" at bounding box center [741, 291] width 870 height 184
click at [1010, 451] on span "Aitäh selgituse eest! Jah, see on õige, et sotsiaalmeedia tiimi liikmed peaksid…" at bounding box center [1029, 461] width 277 height 105
click at [835, 403] on div "AI Assistent Aitäh selgituse eest! Jah, see on õige, et sotsiaalmeedia tiimi li…" at bounding box center [741, 462] width 870 height 158
click at [830, 395] on div "AI Assistent Aitäh selgituse eest! Jah, see on õige, et sotsiaalmeedia tiimi li…" at bounding box center [741, 462] width 870 height 158
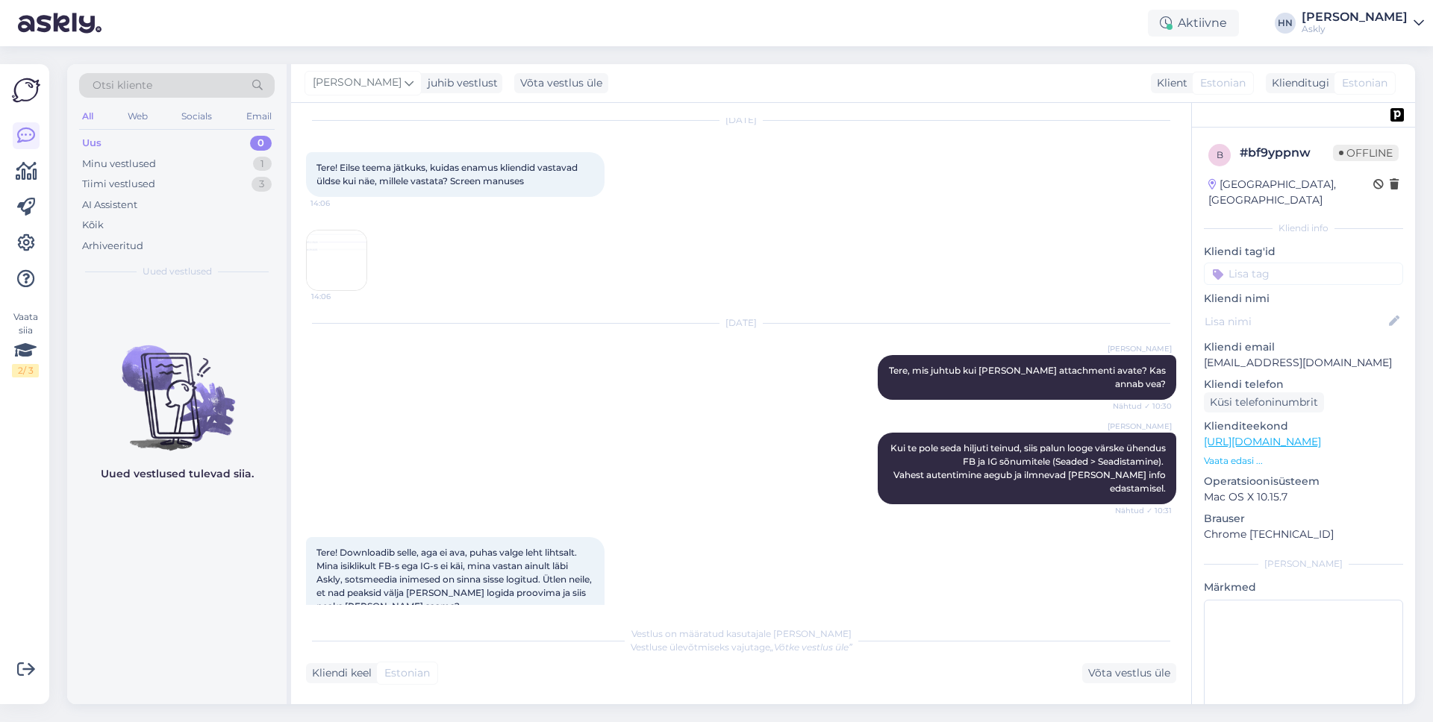
scroll to position [2522, 0]
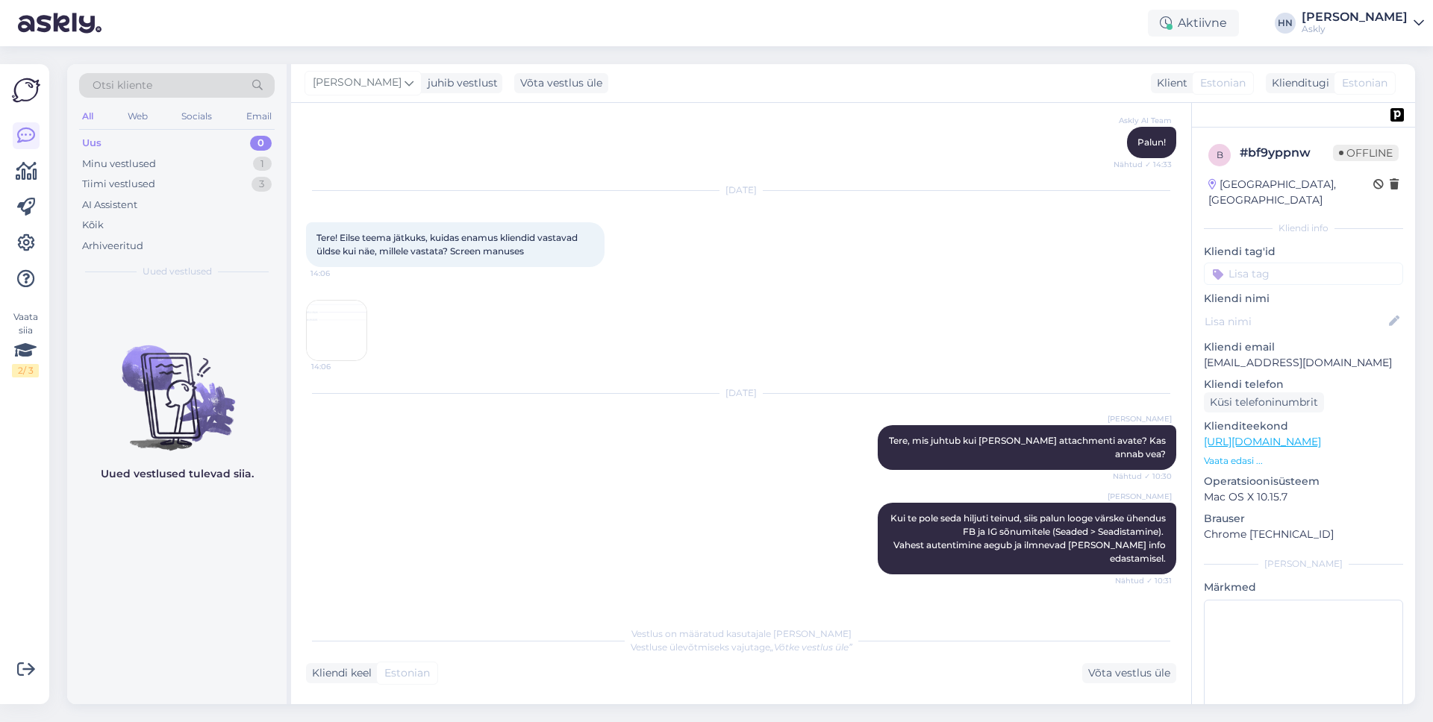
click at [346, 301] on img at bounding box center [337, 331] width 60 height 60
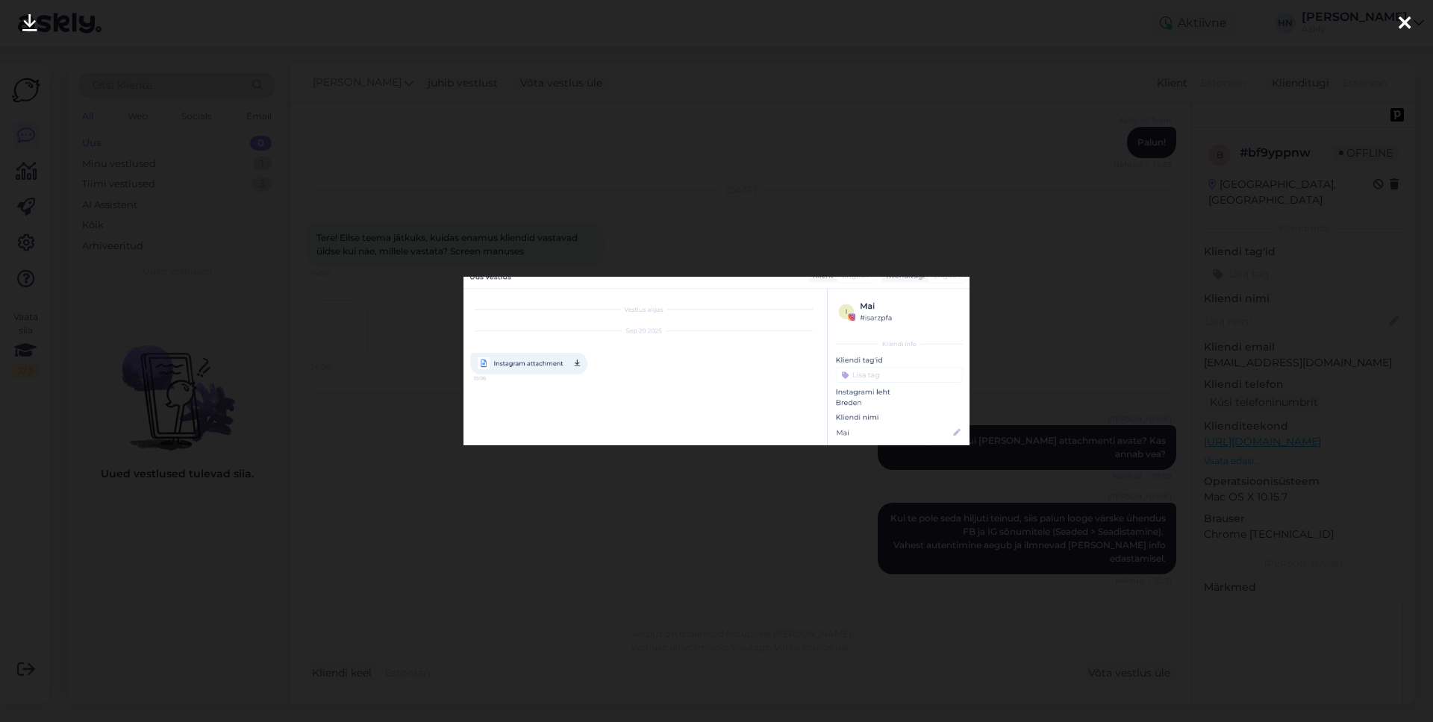
click at [346, 292] on div at bounding box center [716, 361] width 1433 height 722
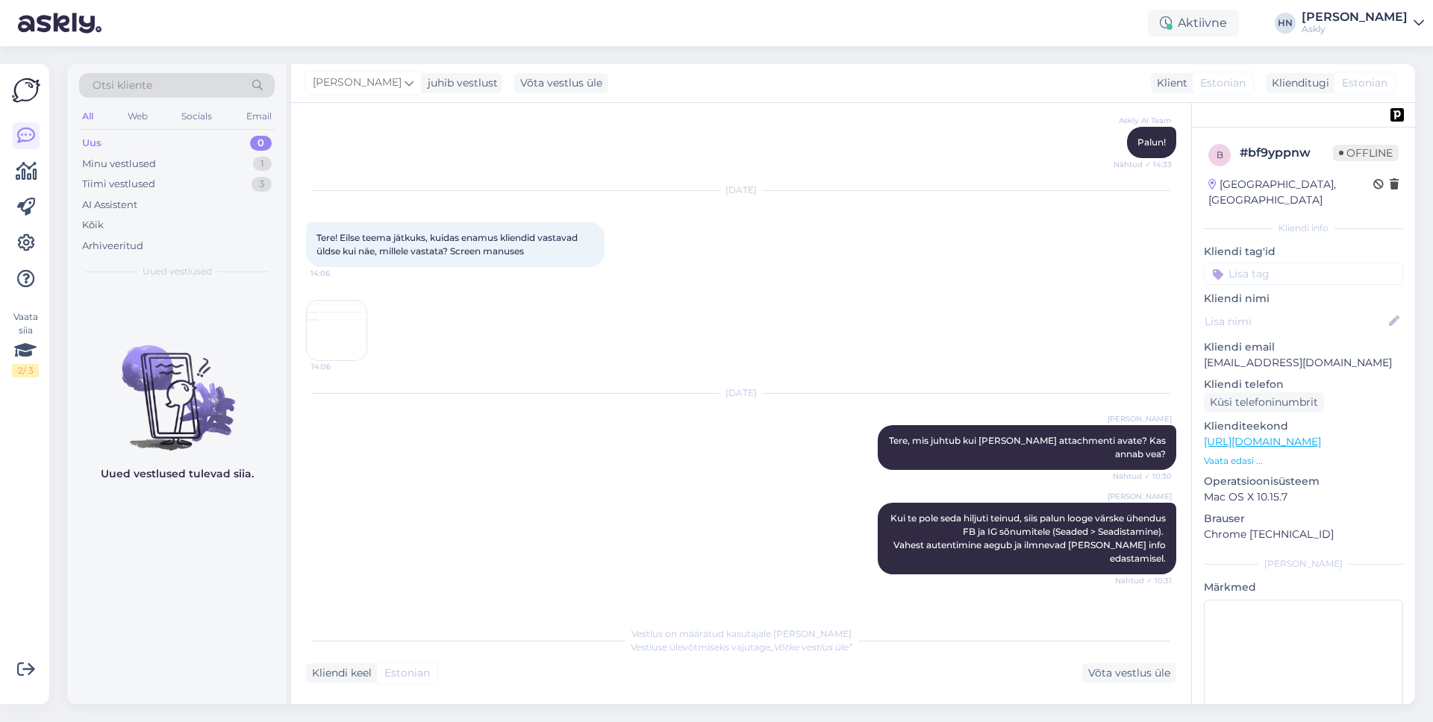
click at [332, 325] on img at bounding box center [337, 331] width 60 height 60
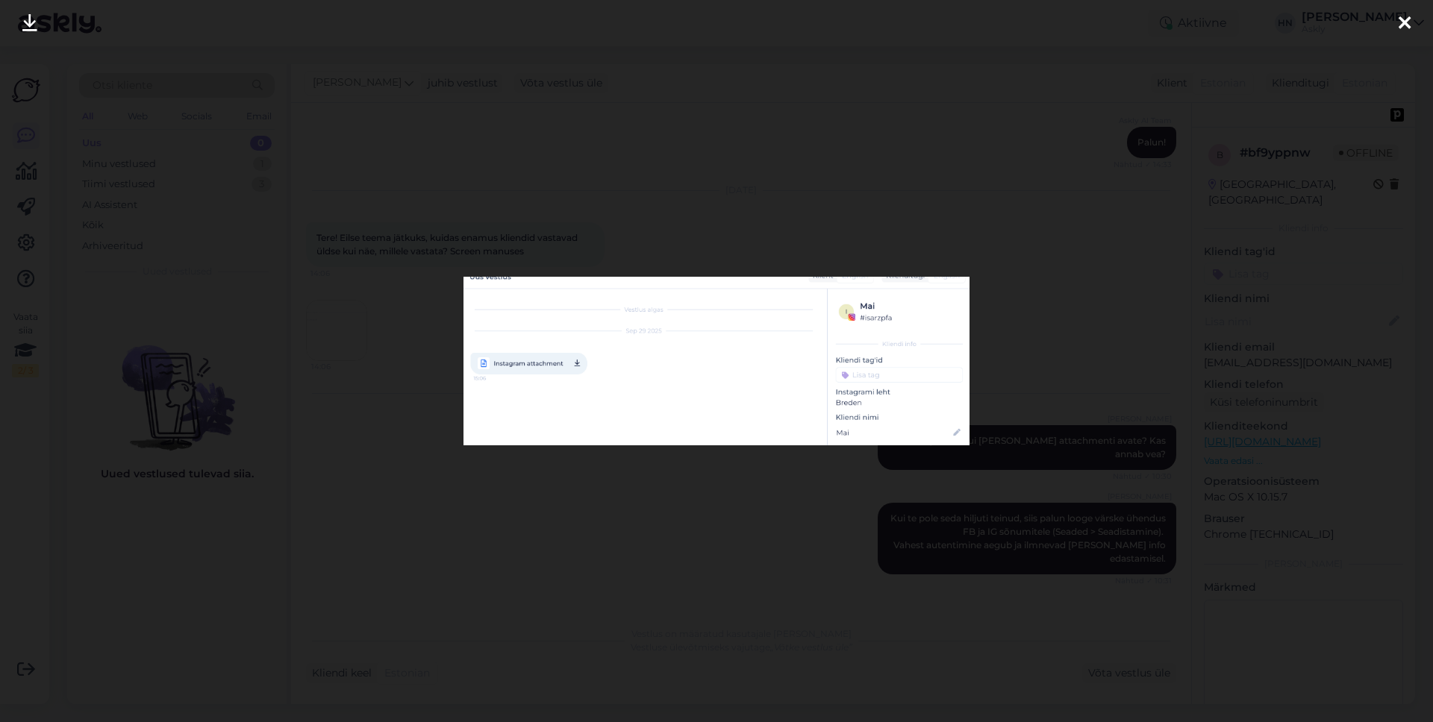
scroll to position [3005, 0]
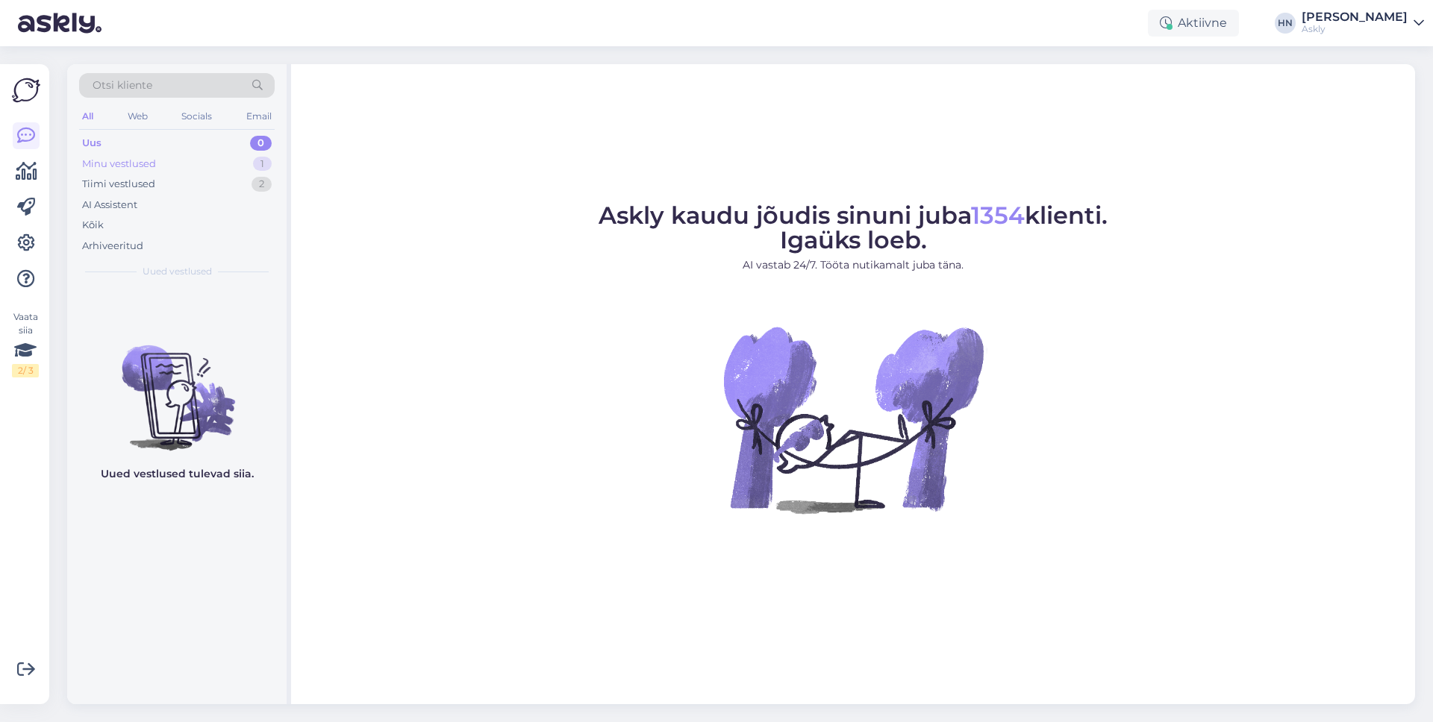
click at [219, 163] on div "Minu vestlused 1" at bounding box center [177, 164] width 196 height 21
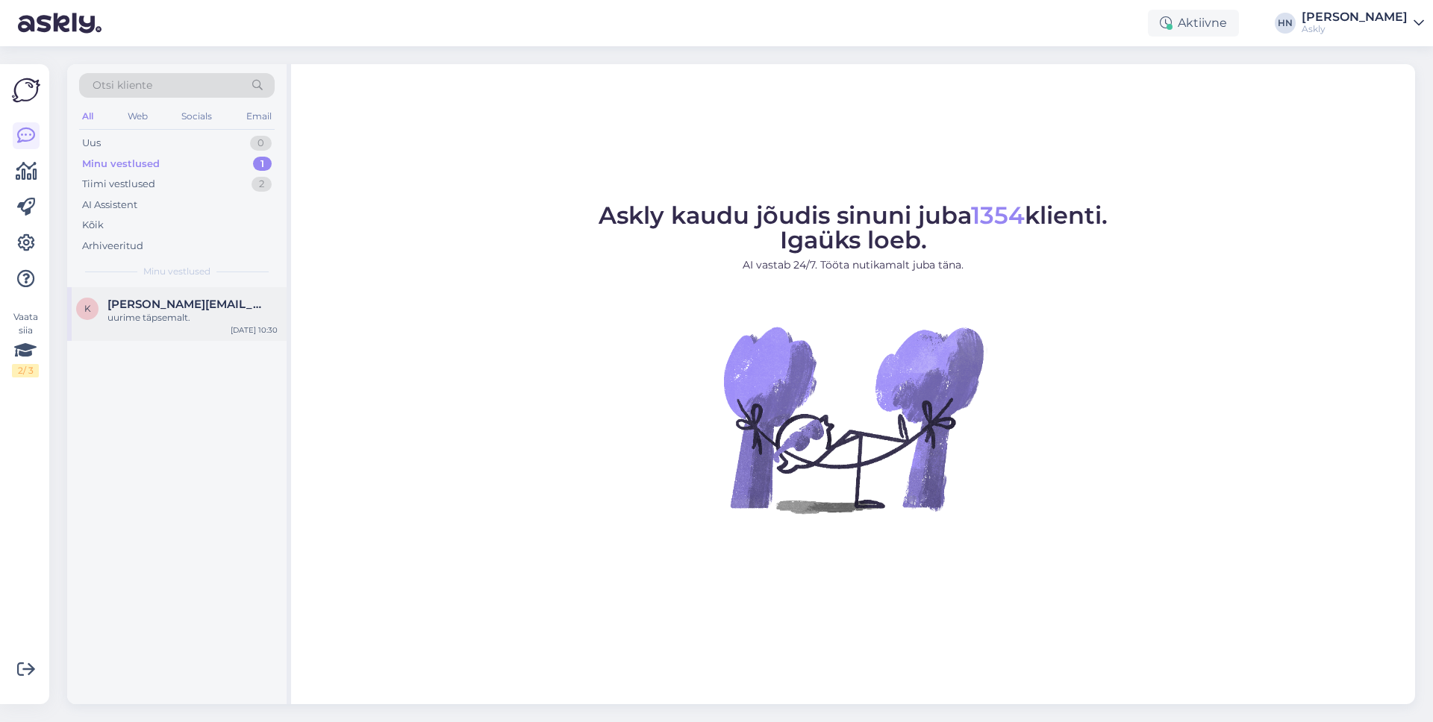
click at [172, 311] on div "uurime täpsemalt." at bounding box center [192, 317] width 170 height 13
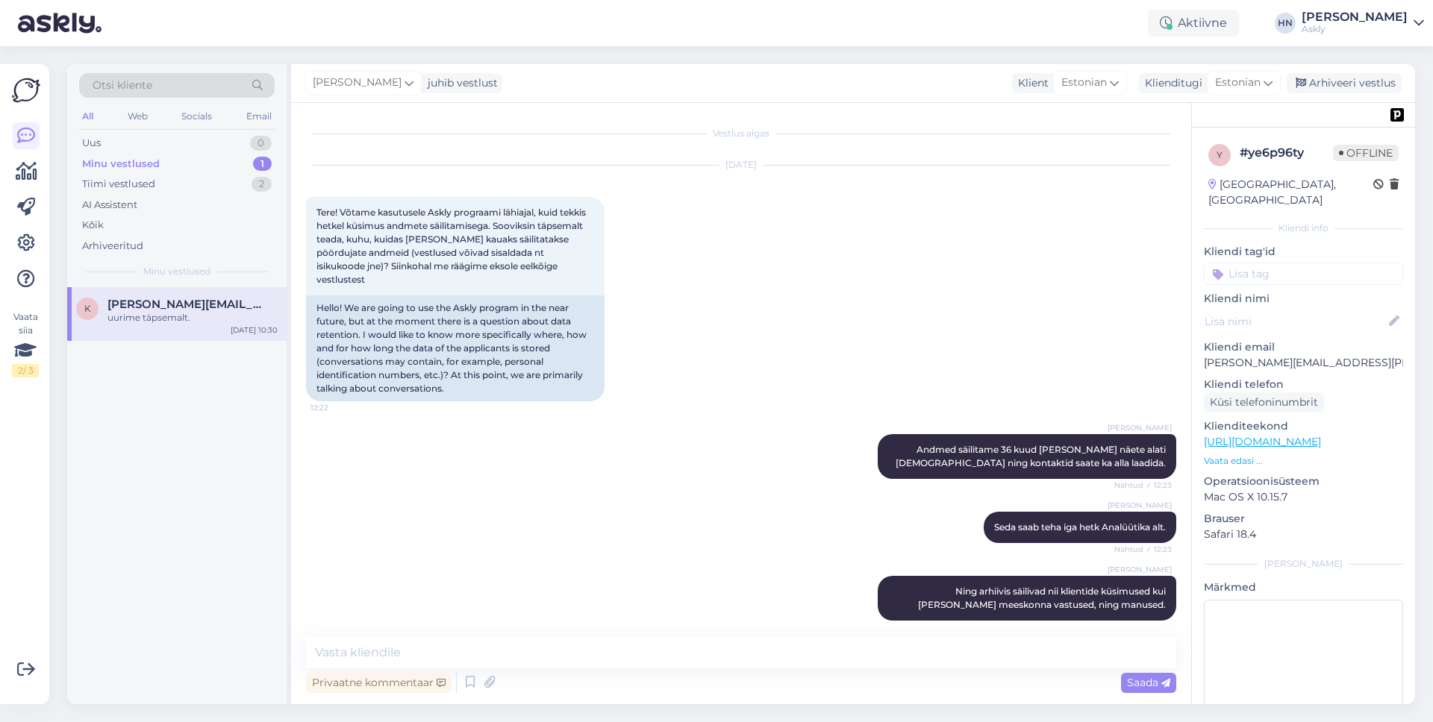
scroll to position [4793, 0]
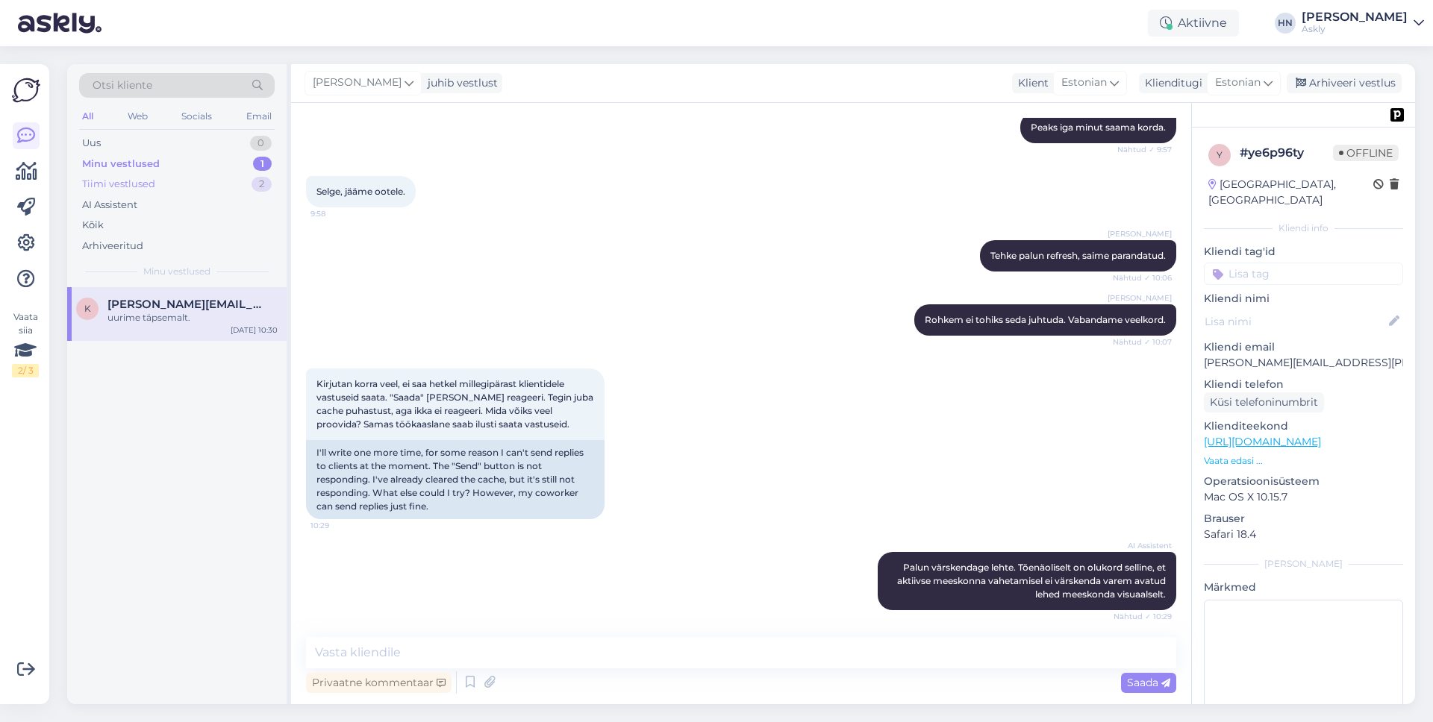
click at [189, 178] on div "Tiimi vestlused 2" at bounding box center [177, 184] width 196 height 21
click at [172, 207] on div "AI Assistent" at bounding box center [177, 205] width 196 height 21
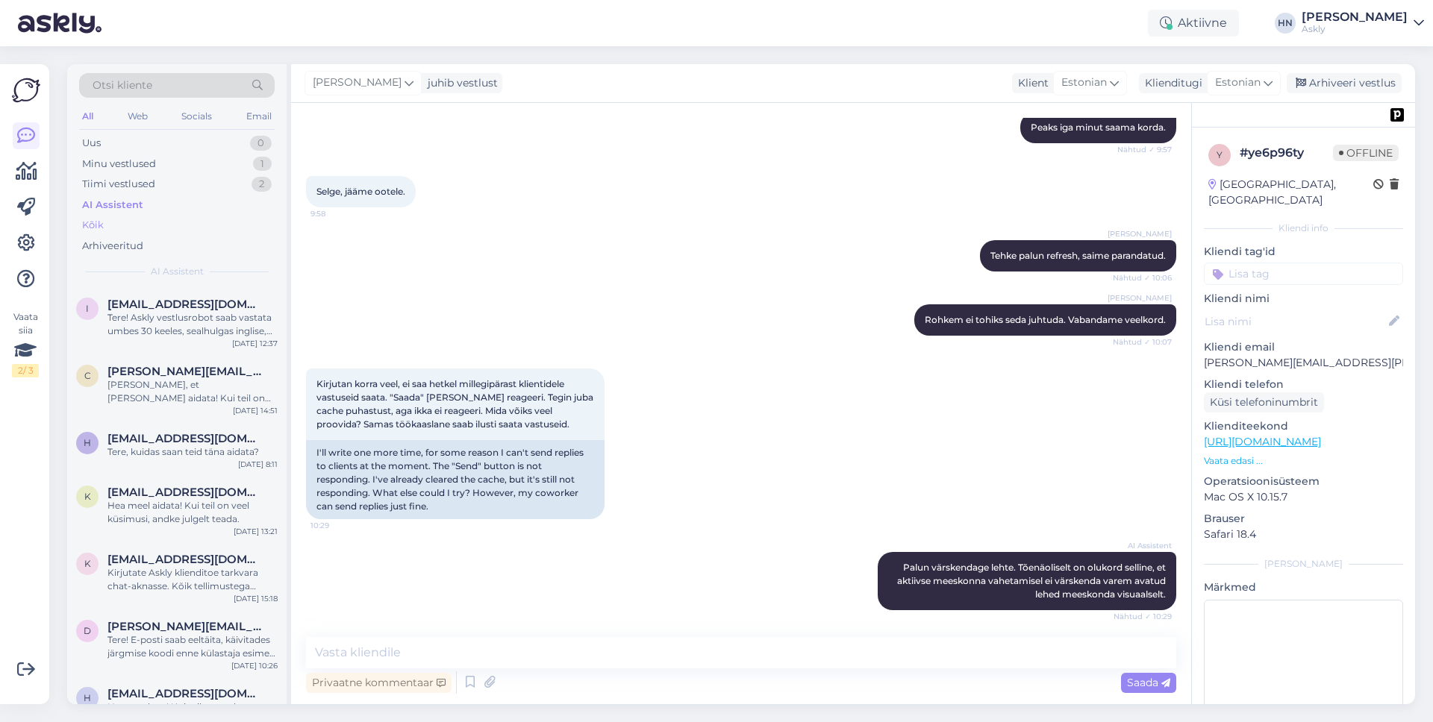
click at [166, 222] on div "Kõik" at bounding box center [177, 225] width 196 height 21
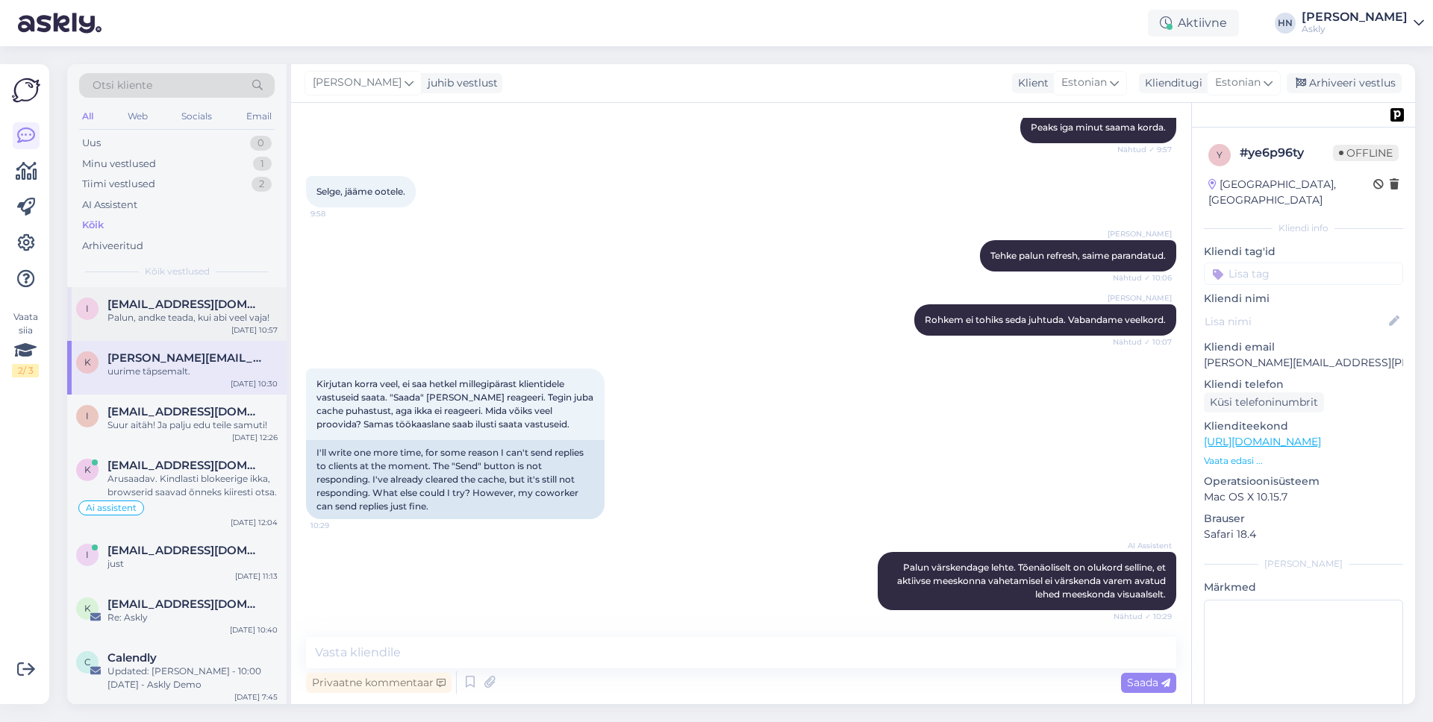
click at [157, 311] on div "Palun, andke teada, kui abi veel vaja!" at bounding box center [192, 317] width 170 height 13
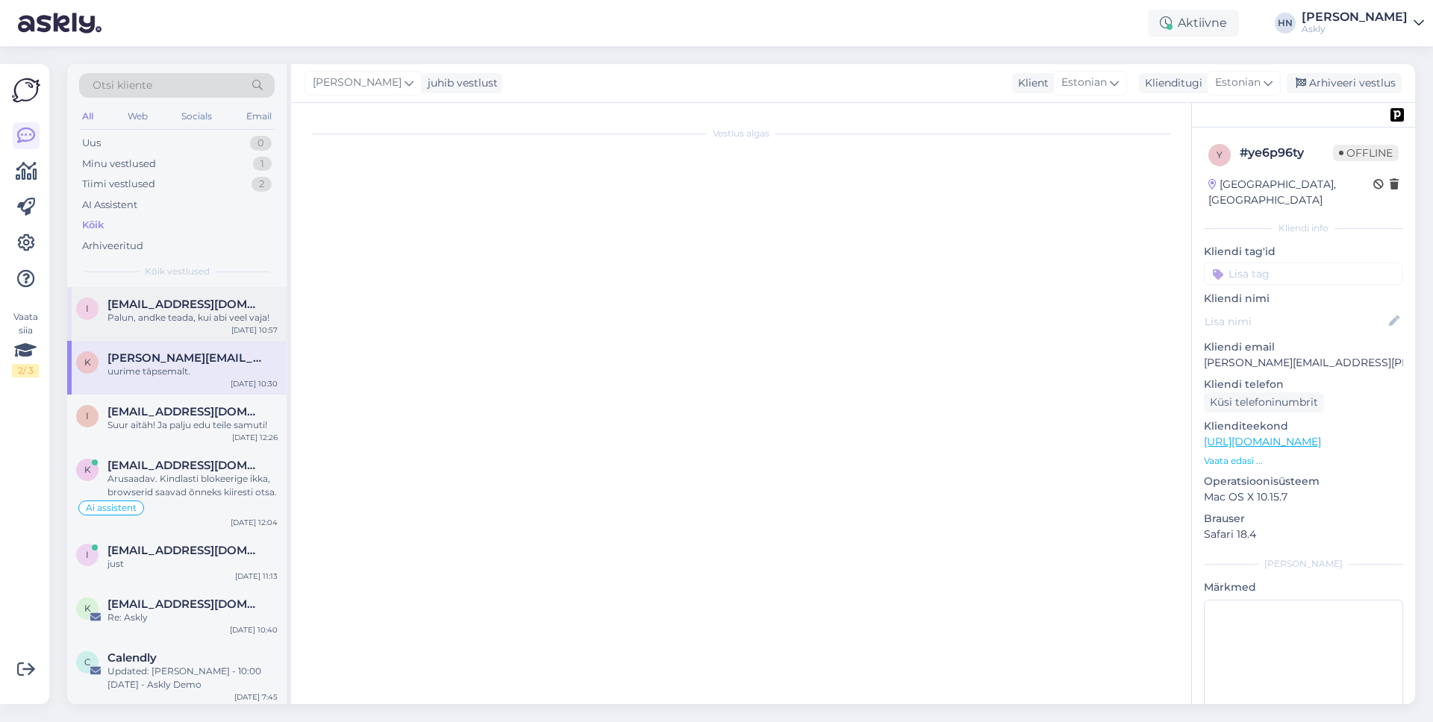
scroll to position [3396, 0]
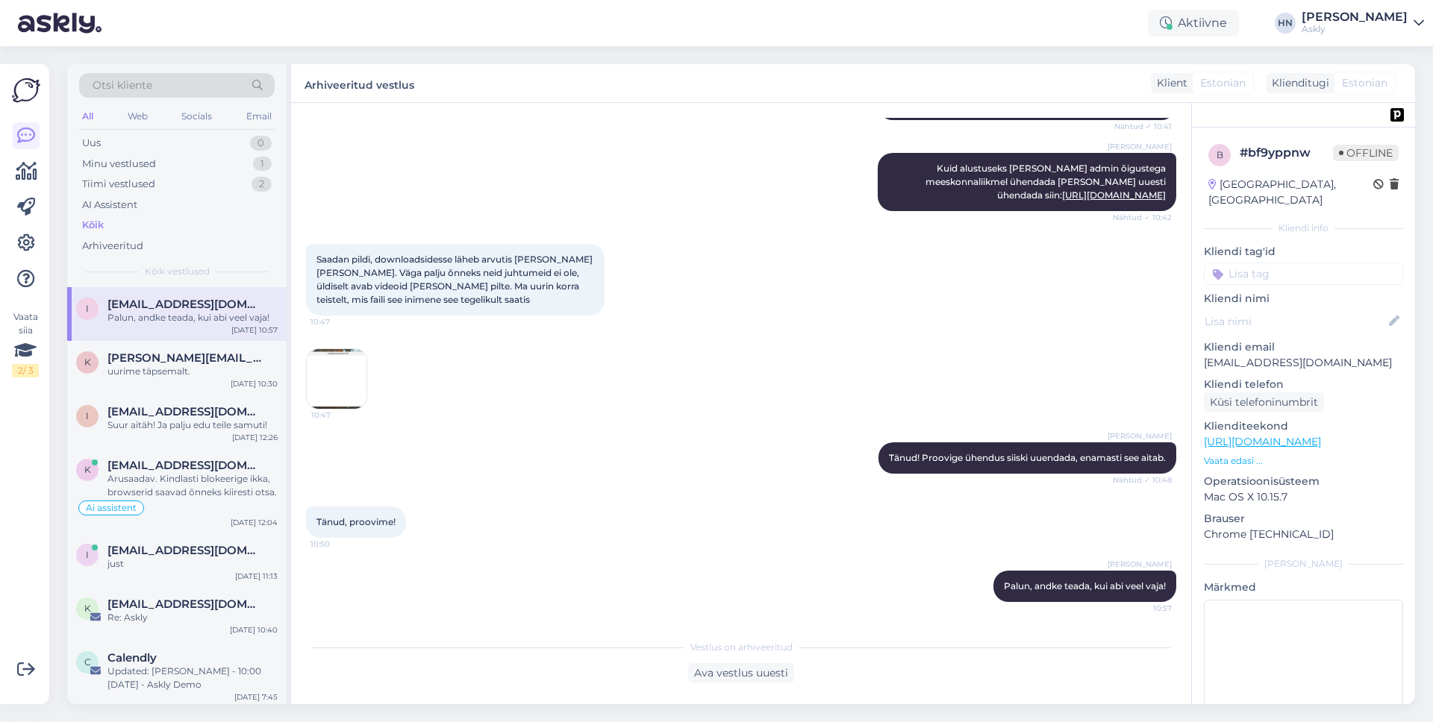
click at [344, 352] on img at bounding box center [337, 379] width 60 height 60
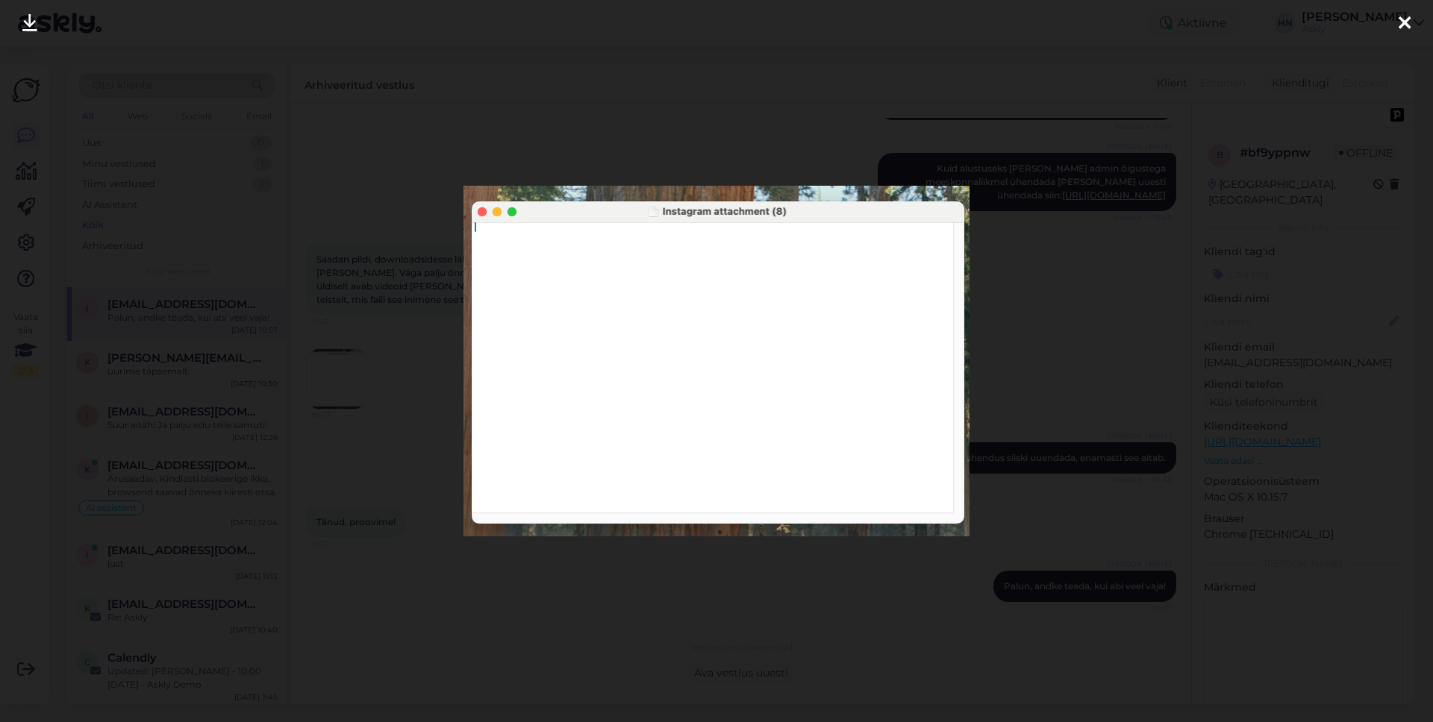
click at [344, 352] on div at bounding box center [716, 361] width 1433 height 722
